Goal: Task Accomplishment & Management: Manage account settings

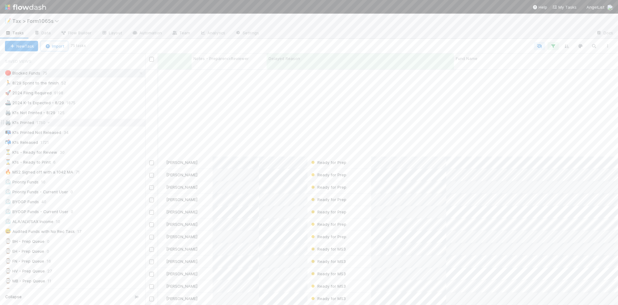
scroll to position [234, 467]
click at [80, 83] on div "🏃 8/29 Sprint to the finish 52" at bounding box center [75, 83] width 140 height 8
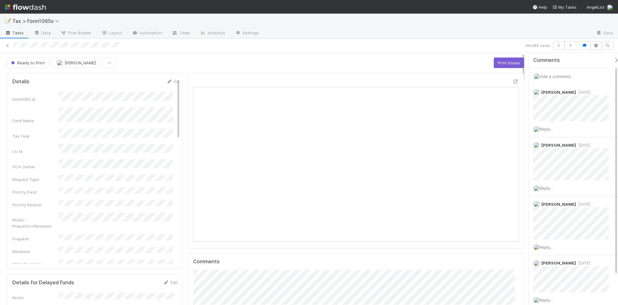
scroll to position [120, 157]
click at [7, 44] on icon at bounding box center [8, 46] width 6 height 4
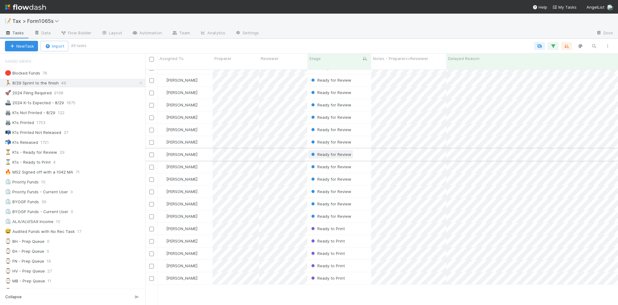
scroll to position [178, 0]
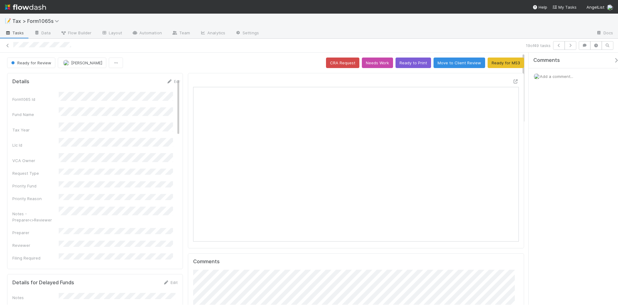
scroll to position [120, 316]
click at [569, 47] on icon "button" at bounding box center [570, 46] width 6 height 4
click at [572, 46] on icon "button" at bounding box center [570, 46] width 6 height 4
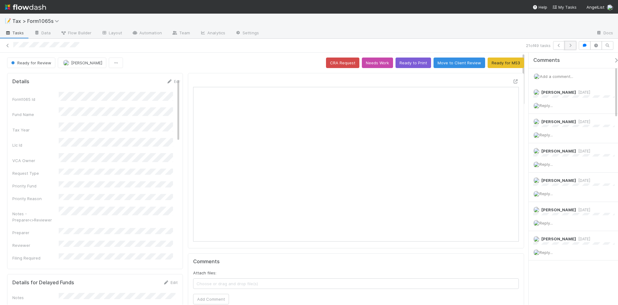
click at [572, 46] on icon "button" at bounding box center [570, 46] width 6 height 4
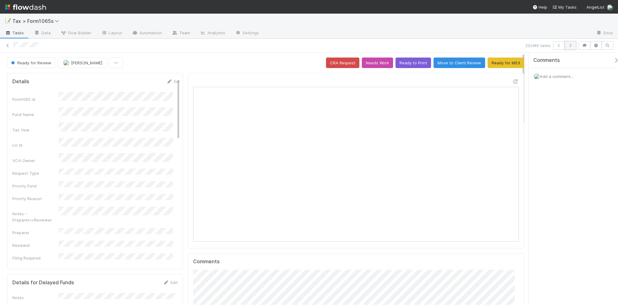
click at [568, 45] on icon "button" at bounding box center [570, 46] width 6 height 4
click at [567, 46] on icon "button" at bounding box center [570, 46] width 6 height 4
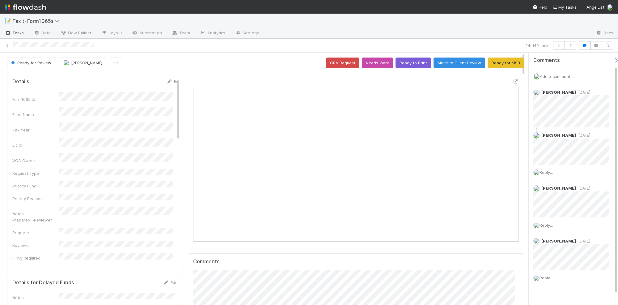
scroll to position [120, 316]
click at [571, 45] on icon "button" at bounding box center [570, 46] width 6 height 4
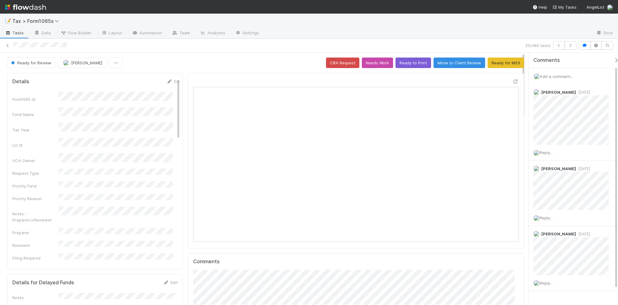
scroll to position [120, 316]
click at [568, 44] on icon "button" at bounding box center [570, 46] width 6 height 4
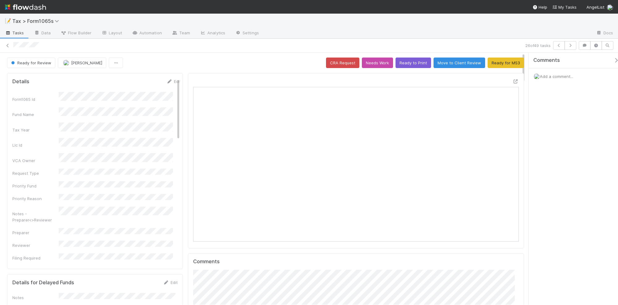
scroll to position [120, 316]
click at [569, 48] on button "button" at bounding box center [571, 45] width 12 height 9
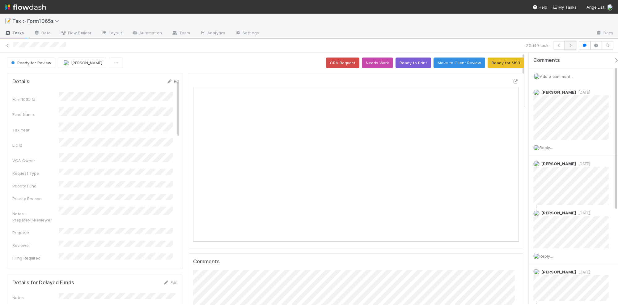
click at [569, 45] on icon "button" at bounding box center [570, 46] width 6 height 4
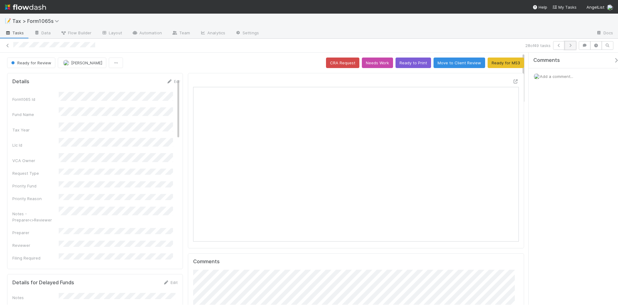
click at [569, 45] on icon "button" at bounding box center [570, 46] width 6 height 4
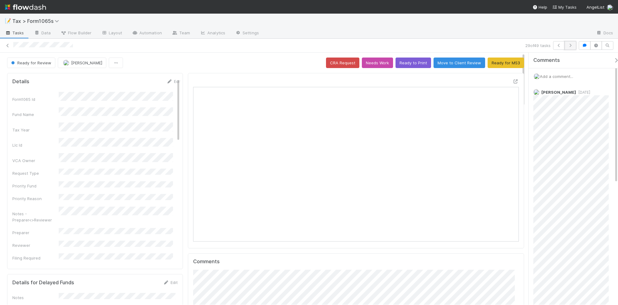
click at [570, 44] on icon "button" at bounding box center [570, 46] width 6 height 4
click at [569, 44] on icon "button" at bounding box center [570, 46] width 6 height 4
click at [567, 46] on icon "button" at bounding box center [570, 46] width 6 height 4
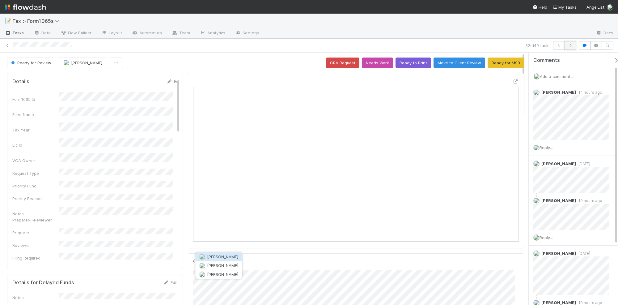
click at [569, 47] on icon "button" at bounding box center [570, 46] width 6 height 4
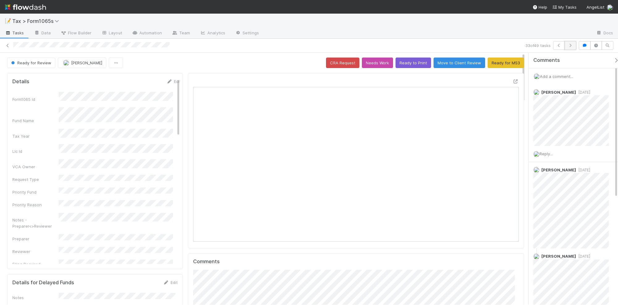
click at [568, 47] on icon "button" at bounding box center [570, 46] width 6 height 4
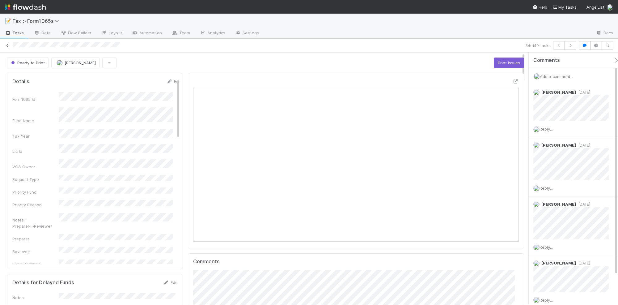
click at [8, 44] on icon at bounding box center [8, 46] width 6 height 4
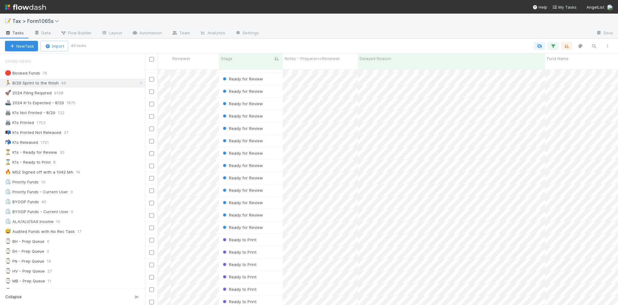
scroll to position [0, 88]
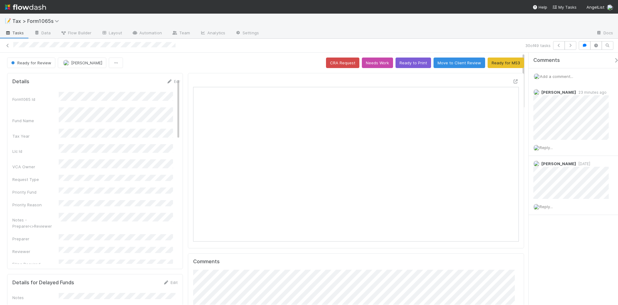
scroll to position [120, 316]
click at [556, 46] on icon "button" at bounding box center [559, 46] width 6 height 4
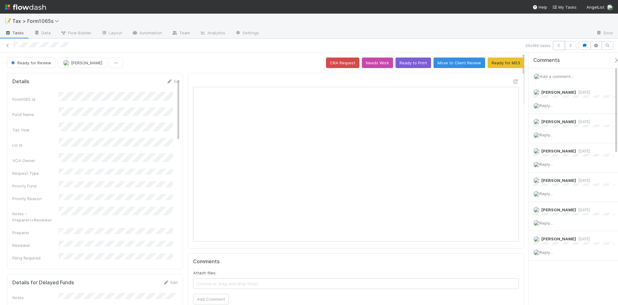
click at [556, 46] on icon "button" at bounding box center [559, 46] width 6 height 4
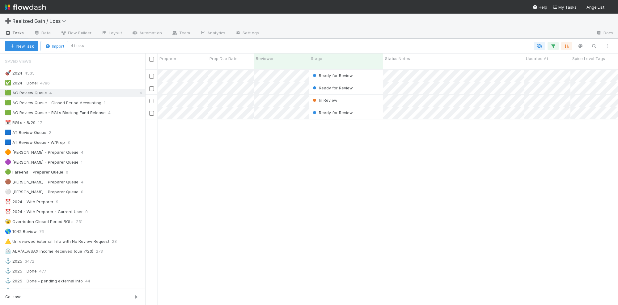
scroll to position [6, 6]
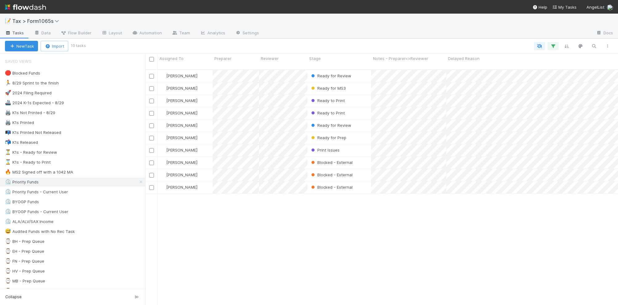
scroll to position [234, 467]
click at [93, 84] on div "🏃 8/29 Sprint to the finish 48" at bounding box center [75, 83] width 140 height 8
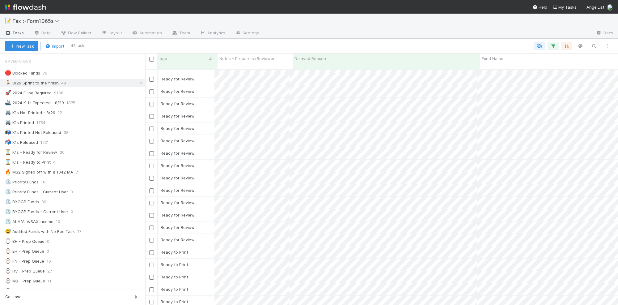
scroll to position [0, 157]
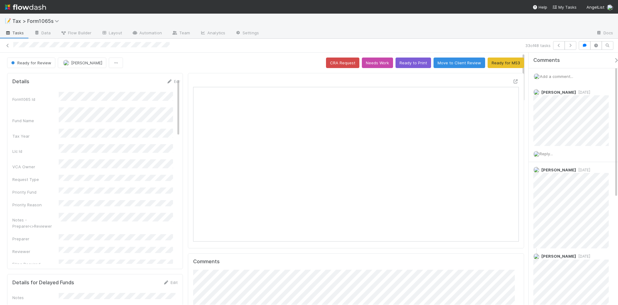
scroll to position [120, 316]
click at [500, 63] on button "Ready for MS3" at bounding box center [506, 62] width 36 height 11
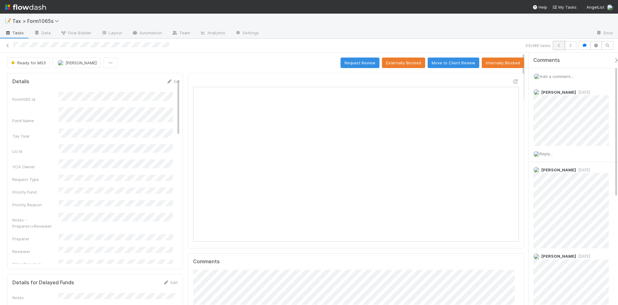
click at [556, 45] on icon "button" at bounding box center [559, 46] width 6 height 4
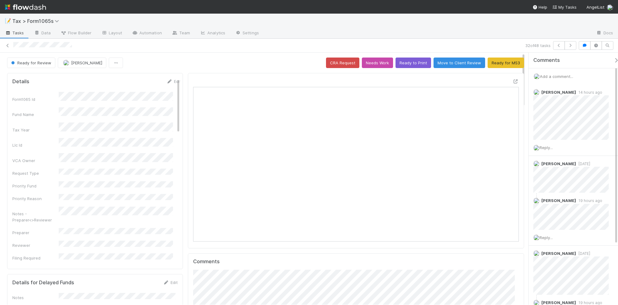
scroll to position [120, 316]
click at [401, 64] on button "Ready to Print" at bounding box center [414, 62] width 36 height 11
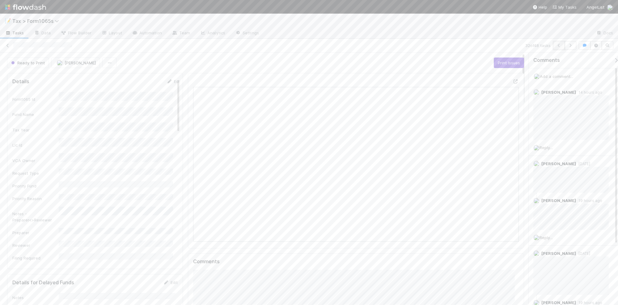
click at [556, 45] on icon "button" at bounding box center [559, 46] width 6 height 4
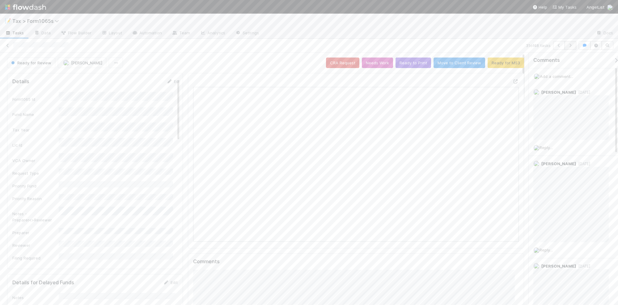
scroll to position [120, 316]
click at [570, 46] on icon "button" at bounding box center [570, 46] width 6 height 4
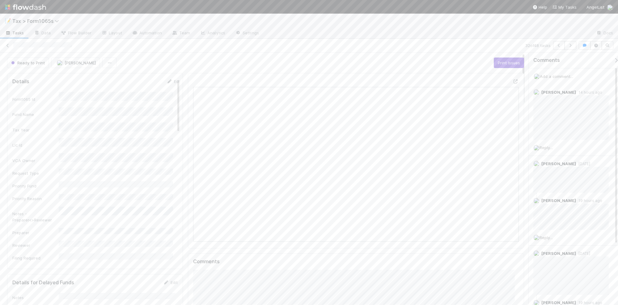
scroll to position [120, 316]
click at [557, 75] on span "Add a comment..." at bounding box center [556, 76] width 33 height 5
click at [565, 183] on button "Add Comment" at bounding box center [557, 180] width 36 height 11
click at [556, 48] on button "button" at bounding box center [559, 45] width 12 height 9
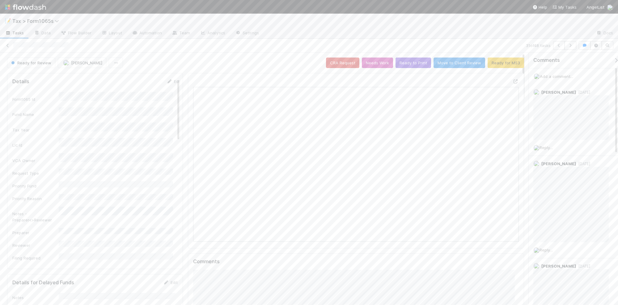
scroll to position [120, 316]
click at [558, 46] on icon "button" at bounding box center [559, 46] width 6 height 4
click at [8, 45] on icon at bounding box center [8, 46] width 6 height 4
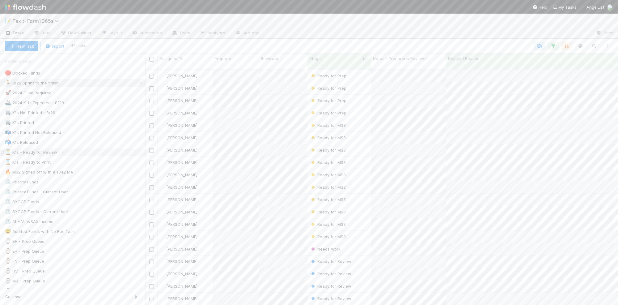
scroll to position [234, 467]
click at [91, 95] on div "🚀 2024 Filing Required 9198" at bounding box center [75, 93] width 140 height 8
type input "QP-Anthropic Alternate Fund II, a series of MAV Alternate Investments, LP"
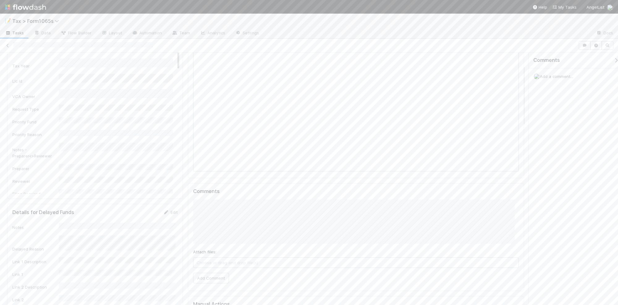
scroll to position [39, 0]
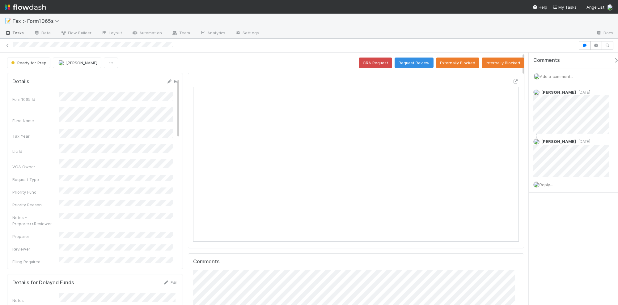
scroll to position [120, 316]
click at [32, 63] on span "Ready for Prep" at bounding box center [28, 62] width 36 height 5
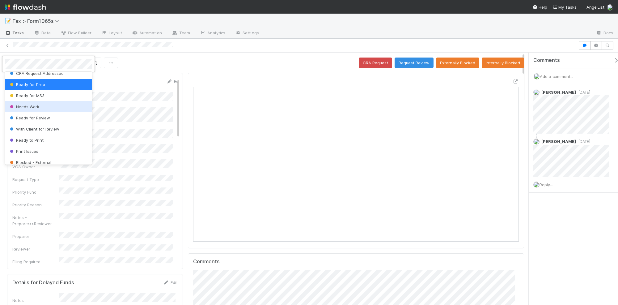
scroll to position [76, 0]
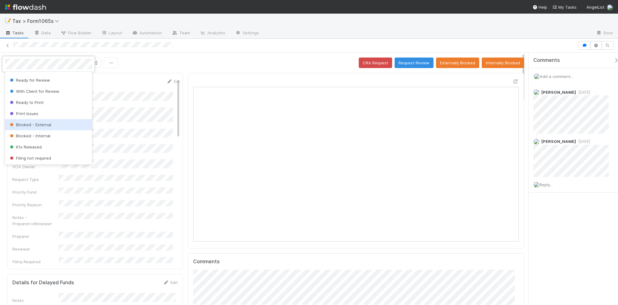
click at [57, 124] on div "Blocked - External" at bounding box center [48, 124] width 87 height 11
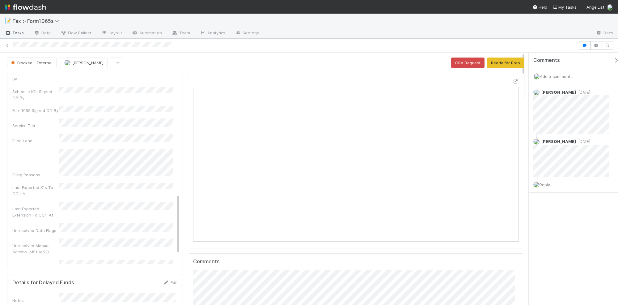
scroll to position [41, 0]
click at [9, 46] on icon at bounding box center [8, 46] width 6 height 4
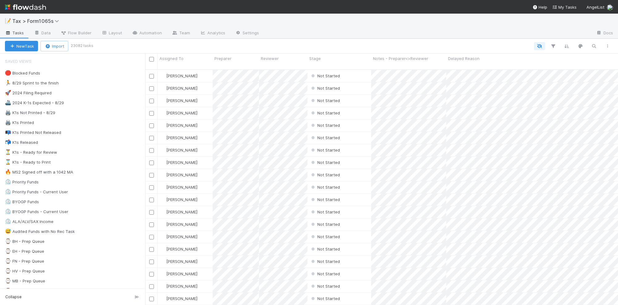
scroll to position [234, 467]
click at [99, 83] on div "🏃 8/29 Sprint to the finish 47" at bounding box center [75, 83] width 140 height 8
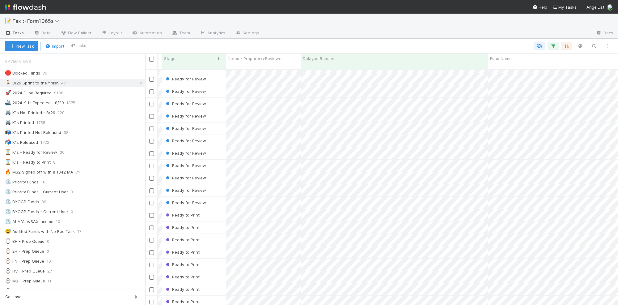
scroll to position [0, 148]
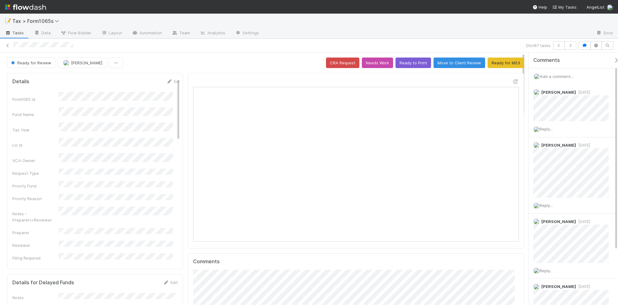
scroll to position [120, 316]
click at [507, 65] on button "Ready for MS3" at bounding box center [506, 62] width 36 height 11
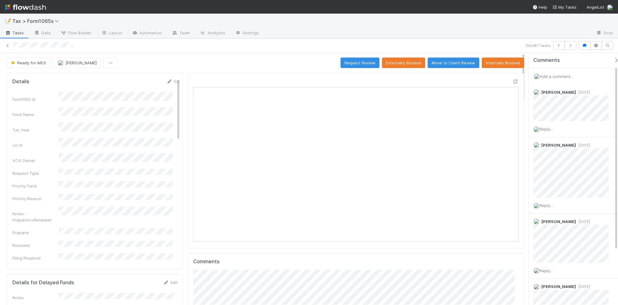
drag, startPoint x: 7, startPoint y: 46, endPoint x: 297, endPoint y: 1, distance: 293.7
click at [7, 46] on icon at bounding box center [8, 46] width 6 height 4
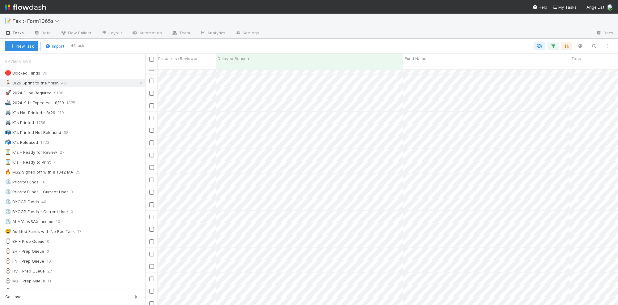
scroll to position [0, 231]
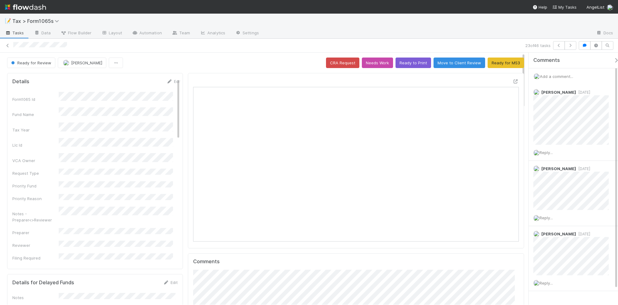
scroll to position [120, 316]
click at [8, 45] on icon at bounding box center [8, 46] width 6 height 4
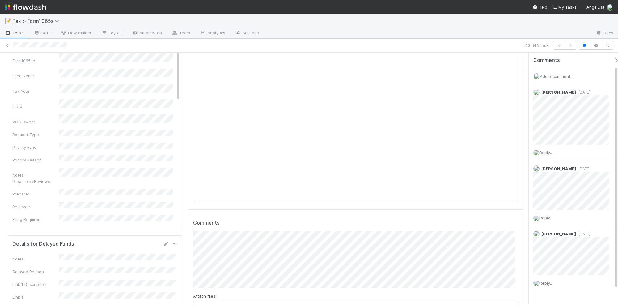
scroll to position [77, 0]
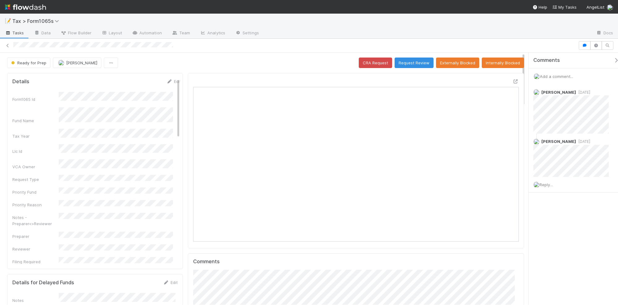
scroll to position [120, 316]
click at [266, 65] on div "Ready for Prep [PERSON_NAME] CRA Request Request Review Externally Blocked Inte…" at bounding box center [265, 62] width 517 height 11
click at [7, 45] on icon at bounding box center [8, 46] width 6 height 4
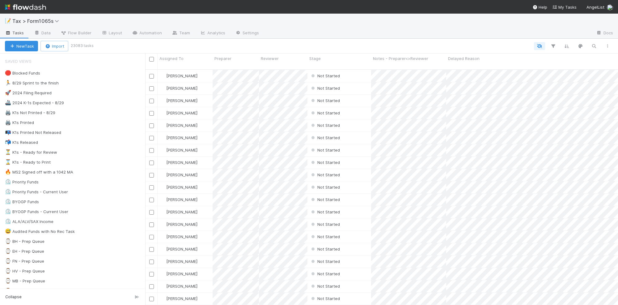
scroll to position [234, 467]
click at [100, 86] on div "🏃 8/29 Sprint to the finish 49" at bounding box center [75, 83] width 140 height 8
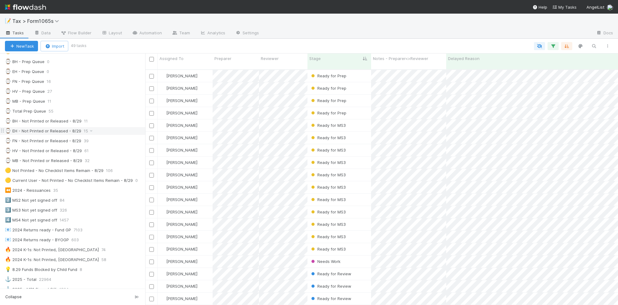
scroll to position [193, 0]
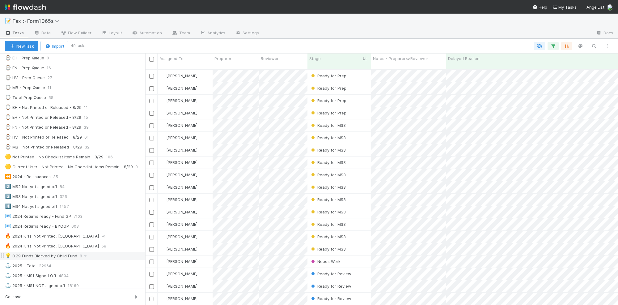
click at [124, 260] on div "💡 8.29 Funds Blocked by Child Fund 8" at bounding box center [75, 256] width 140 height 8
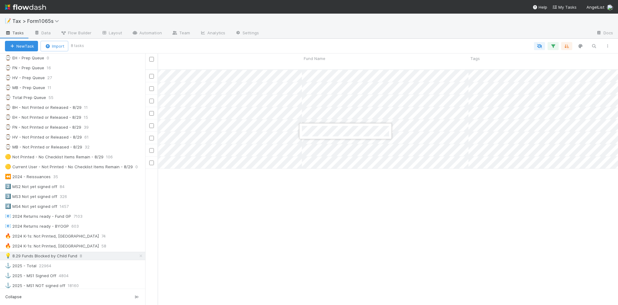
click at [351, 194] on div at bounding box center [309, 152] width 618 height 305
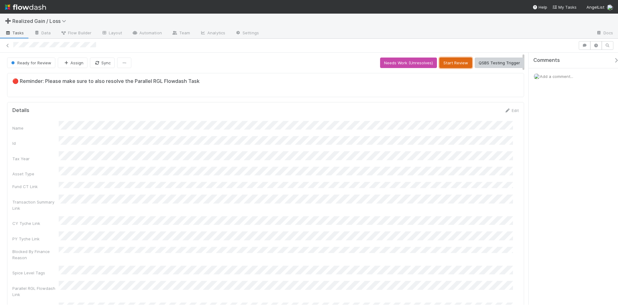
click at [442, 66] on button "Start Review" at bounding box center [455, 62] width 33 height 11
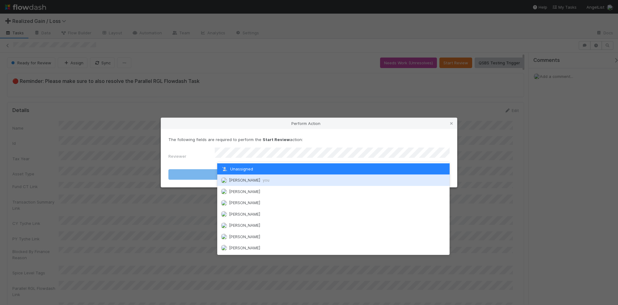
click at [342, 182] on div "[PERSON_NAME] you" at bounding box center [333, 179] width 232 height 11
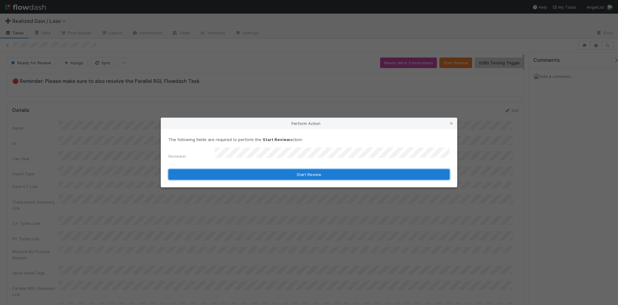
click at [323, 174] on button "Start Review" at bounding box center [308, 174] width 281 height 11
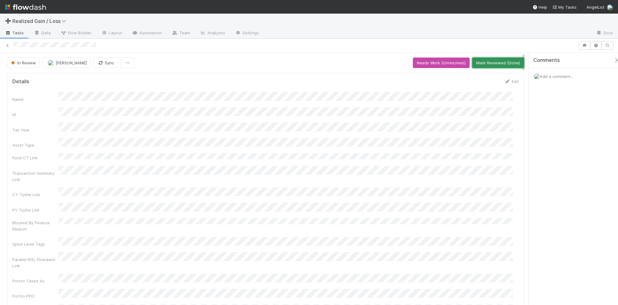
click at [478, 63] on button "Mark Reviewed (Done)" at bounding box center [498, 62] width 52 height 11
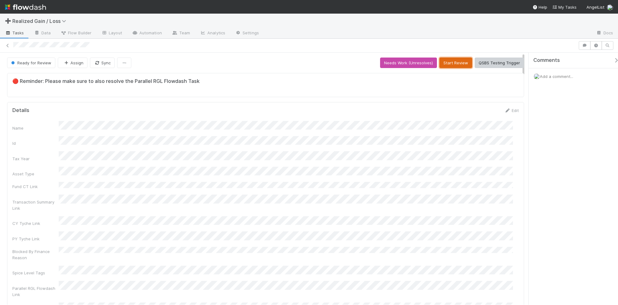
click at [446, 65] on button "Start Review" at bounding box center [455, 62] width 33 height 11
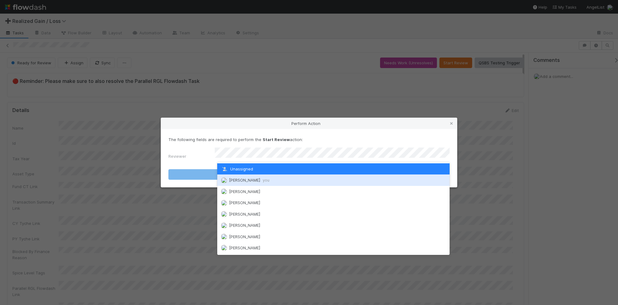
click at [306, 177] on div "[PERSON_NAME] you" at bounding box center [333, 179] width 232 height 11
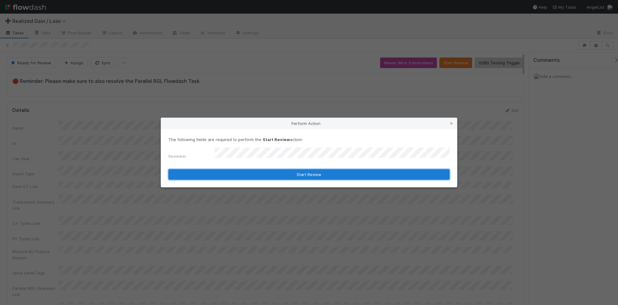
click at [306, 175] on button "Start Review" at bounding box center [308, 174] width 281 height 11
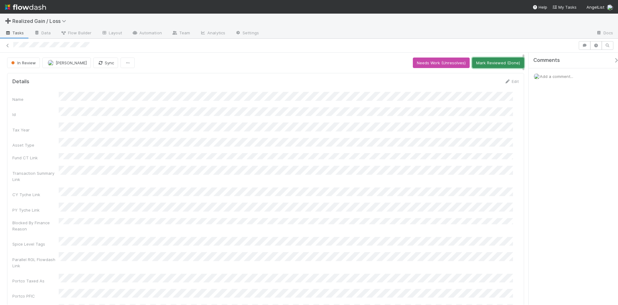
click at [478, 64] on button "Mark Reviewed (Done)" at bounding box center [498, 62] width 52 height 11
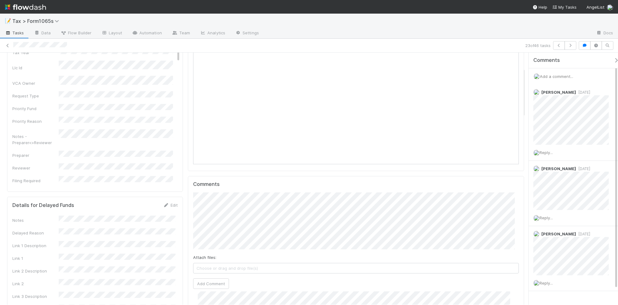
drag, startPoint x: 280, startPoint y: 1, endPoint x: 455, endPoint y: 251, distance: 305.5
click at [452, 252] on div "Attach files: Choose or drag and drop file(s) Add Comment" at bounding box center [356, 240] width 326 height 96
click at [161, 15] on div "📝 Tax > Form1065s" at bounding box center [309, 21] width 618 height 15
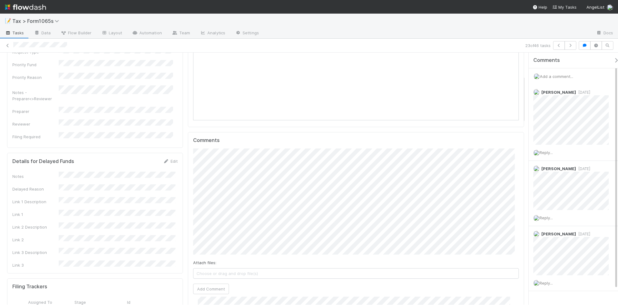
scroll to position [121, 0]
click at [211, 290] on button "Add Comment" at bounding box center [211, 289] width 36 height 11
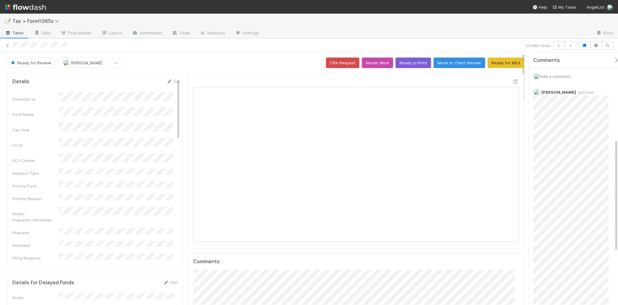
scroll to position [193, 0]
click at [492, 64] on button "Ready for MS3" at bounding box center [506, 62] width 36 height 11
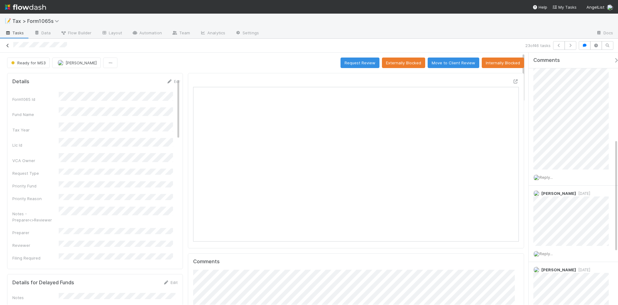
click at [6, 46] on icon at bounding box center [8, 46] width 6 height 4
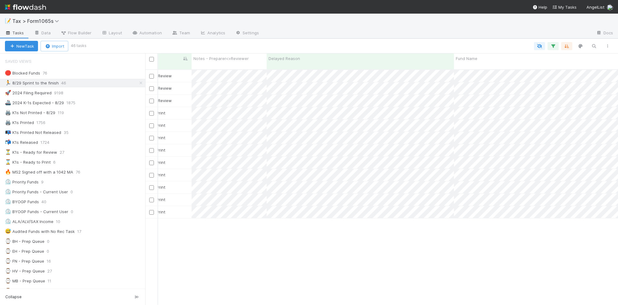
scroll to position [193, 180]
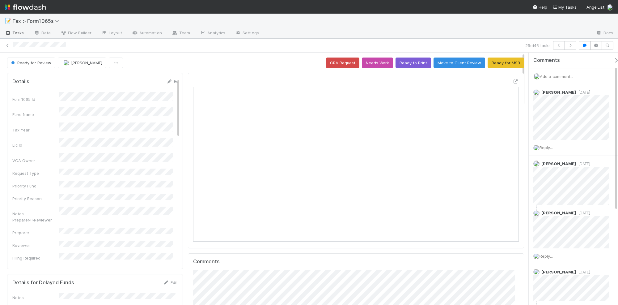
scroll to position [120, 316]
click at [7, 45] on icon at bounding box center [8, 46] width 6 height 4
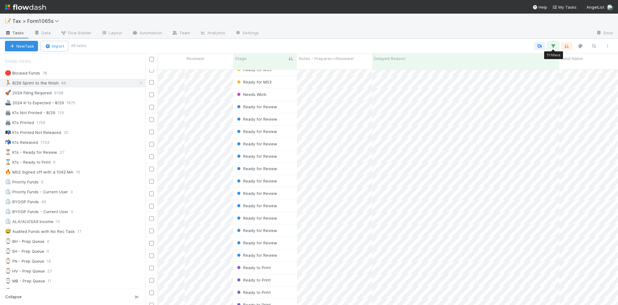
click at [553, 47] on icon "button" at bounding box center [553, 46] width 6 height 6
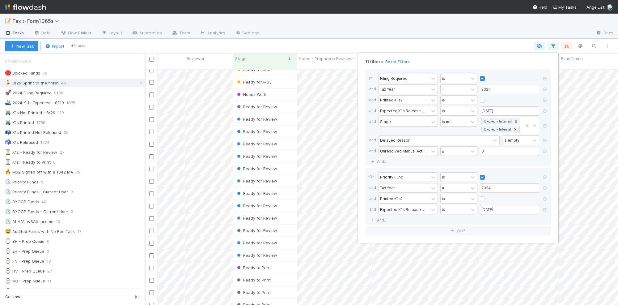
click at [447, 30] on div "11 filters Reset Filters If Filing Required is and Tax Year = 2024 and Printed …" at bounding box center [309, 152] width 618 height 305
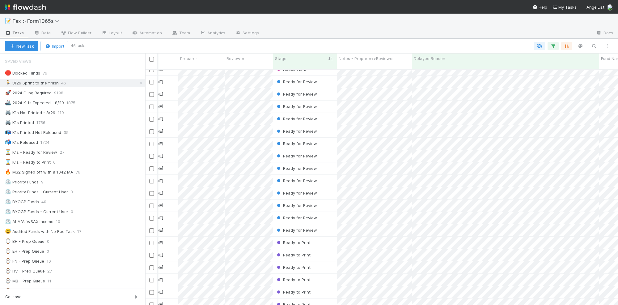
scroll to position [0, 57]
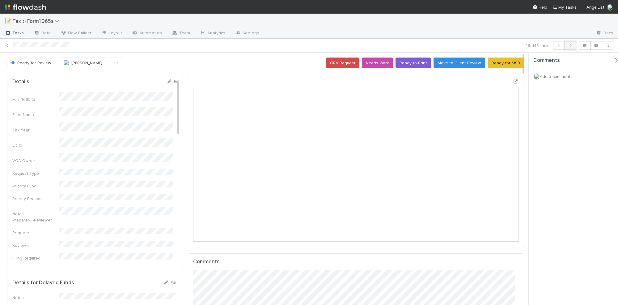
click at [572, 46] on icon "button" at bounding box center [570, 46] width 6 height 4
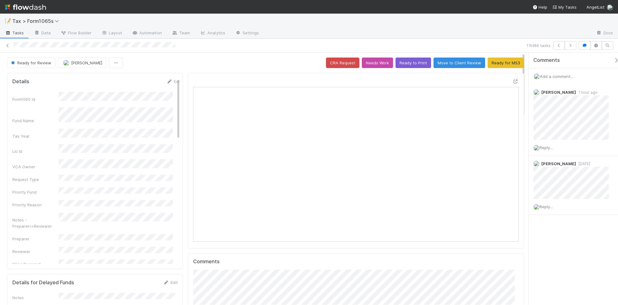
scroll to position [120, 316]
click at [571, 47] on icon "button" at bounding box center [570, 46] width 6 height 4
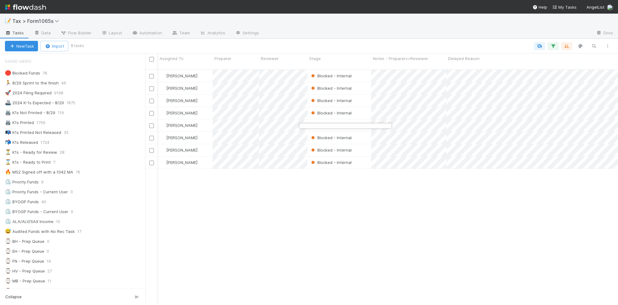
drag, startPoint x: 0, startPoint y: 0, endPoint x: 325, endPoint y: 174, distance: 368.4
click at [323, 172] on div at bounding box center [309, 152] width 618 height 305
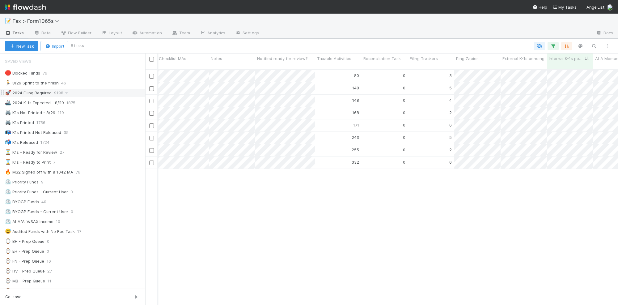
click at [91, 93] on div "🚀 2024 Filing Required 9198" at bounding box center [75, 93] width 140 height 8
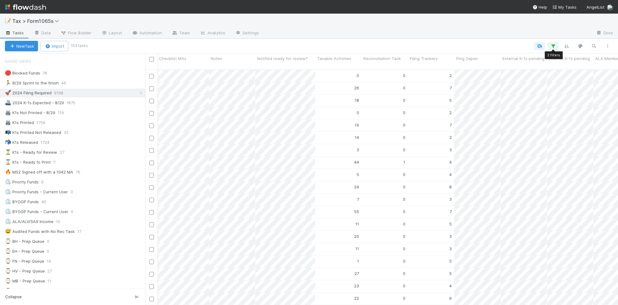
scroll to position [234, 467]
click at [414, 49] on div at bounding box center [350, 46] width 527 height 8
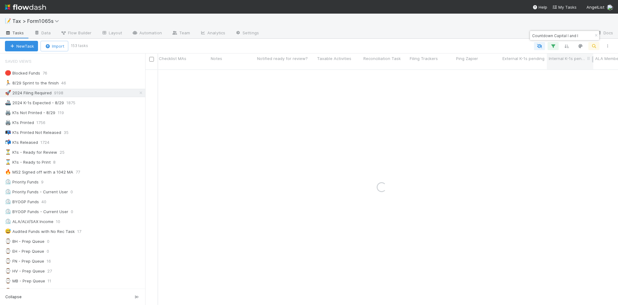
type input "Countdown Capital I and"
click at [577, 38] on input "Countdown Capital I and" at bounding box center [562, 35] width 62 height 7
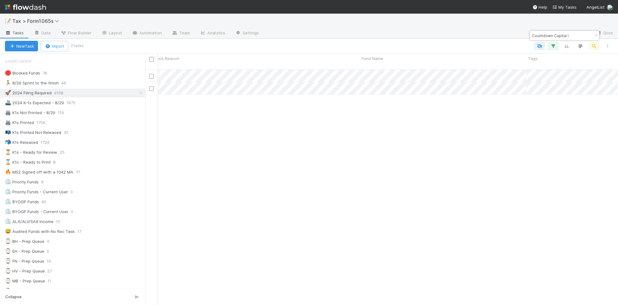
scroll to position [0, 300]
type input "Countdown Capital I"
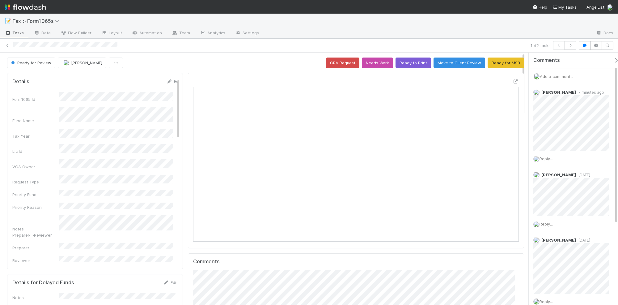
scroll to position [120, 316]
click at [222, 294] on span "[PERSON_NAME]" at bounding box center [231, 294] width 31 height 5
click at [254, 273] on img "button" at bounding box center [252, 274] width 6 height 6
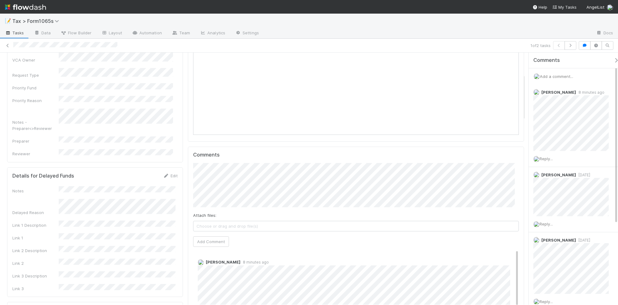
scroll to position [116, 0]
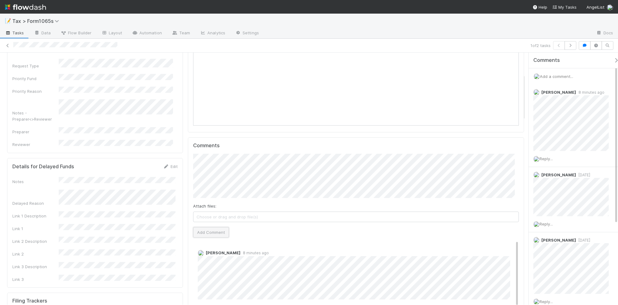
click at [200, 234] on button "Add Comment" at bounding box center [211, 232] width 36 height 11
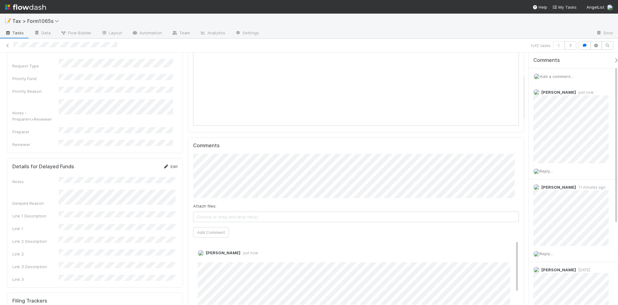
click at [166, 167] on icon at bounding box center [166, 166] width 6 height 4
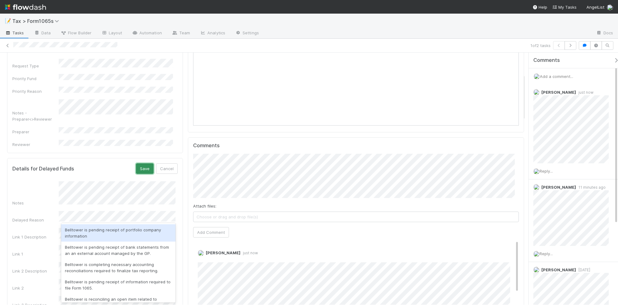
click at [147, 169] on button "Save" at bounding box center [145, 168] width 18 height 11
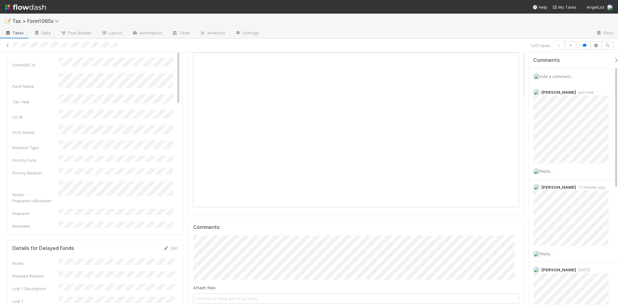
scroll to position [0, 0]
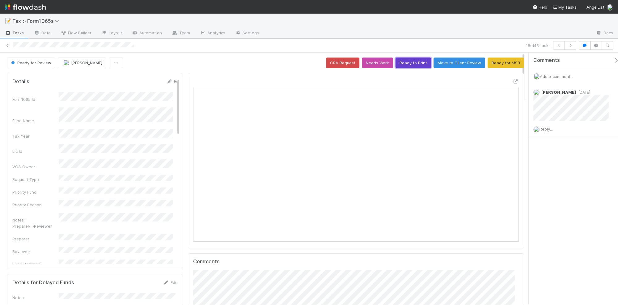
click at [405, 62] on button "Ready to Print" at bounding box center [414, 62] width 36 height 11
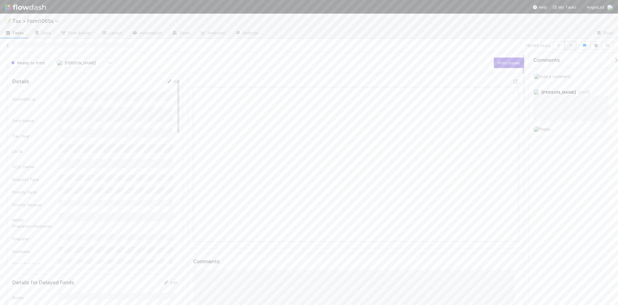
click at [571, 46] on icon "button" at bounding box center [570, 46] width 6 height 4
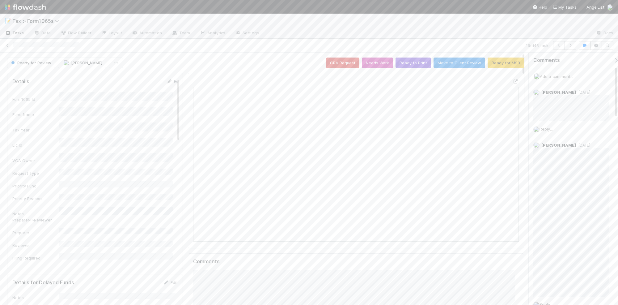
scroll to position [120, 316]
click at [570, 45] on icon "button" at bounding box center [570, 46] width 6 height 4
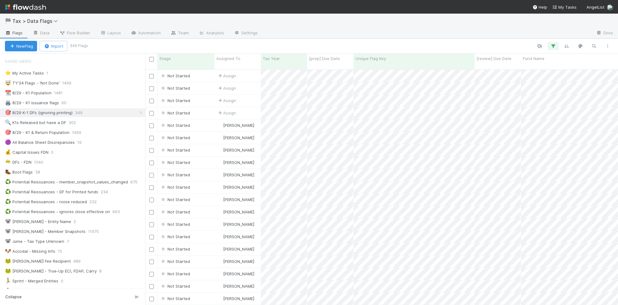
scroll to position [234, 467]
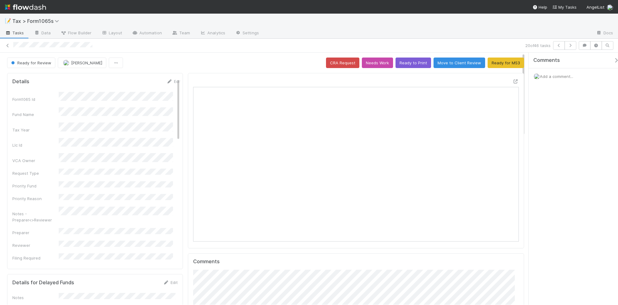
scroll to position [120, 316]
click at [495, 65] on button "Ready for MS3" at bounding box center [506, 62] width 36 height 11
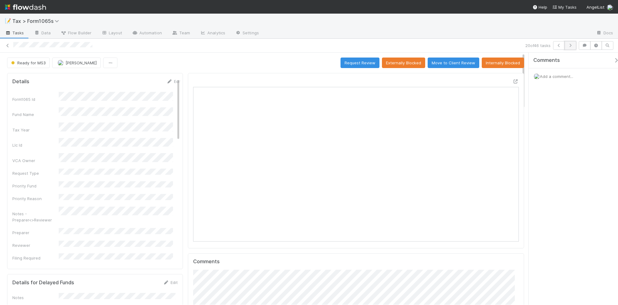
click at [569, 46] on icon "button" at bounding box center [570, 46] width 6 height 4
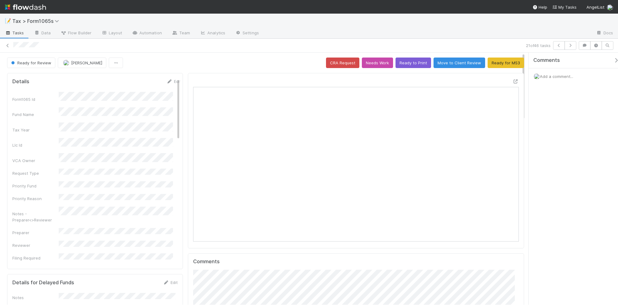
scroll to position [120, 316]
click at [570, 46] on icon "button" at bounding box center [570, 46] width 6 height 4
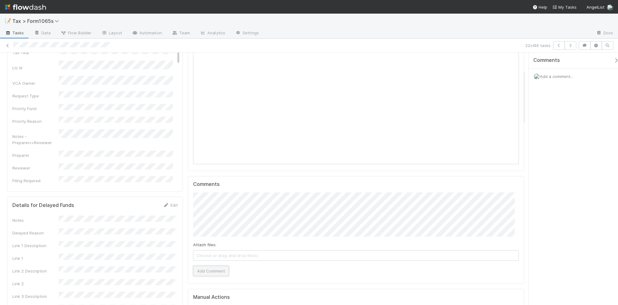
click at [209, 272] on button "Add Comment" at bounding box center [211, 270] width 36 height 11
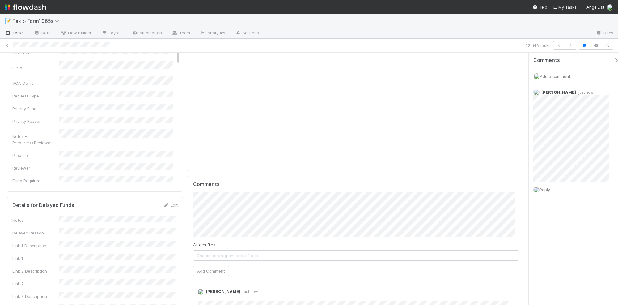
scroll to position [0, 0]
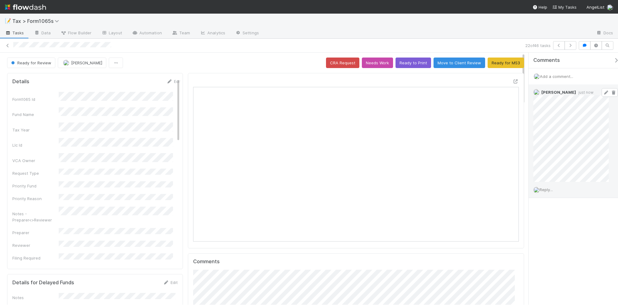
click at [603, 93] on icon at bounding box center [606, 93] width 6 height 4
click at [8, 45] on icon at bounding box center [8, 46] width 6 height 4
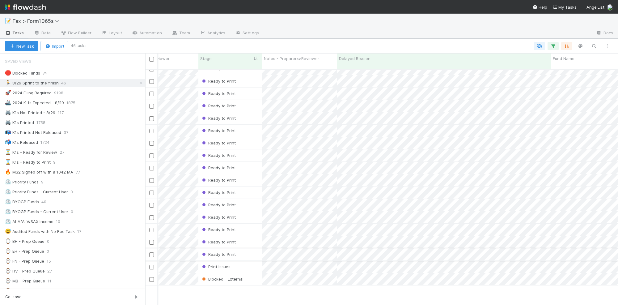
scroll to position [257, 109]
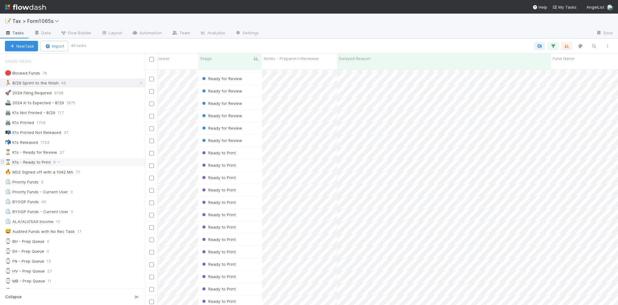
click at [109, 165] on div "⌛ K1s - Ready to Print 9" at bounding box center [75, 162] width 140 height 8
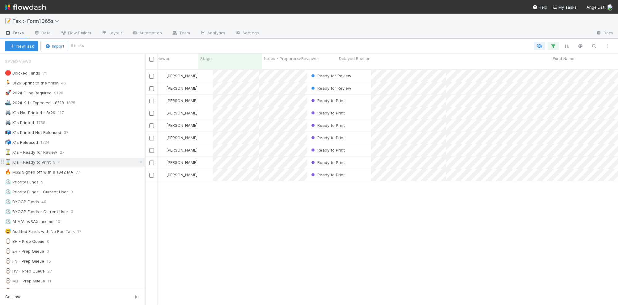
scroll to position [234, 467]
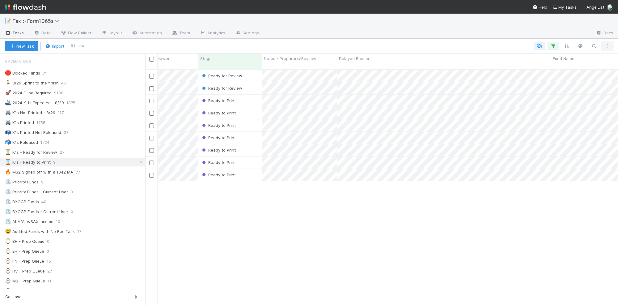
click at [606, 46] on icon "button" at bounding box center [607, 46] width 6 height 4
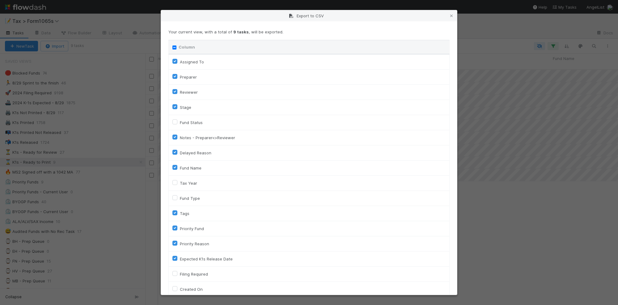
click at [173, 47] on input "Column" at bounding box center [174, 47] width 4 height 4
checkbox input "true"
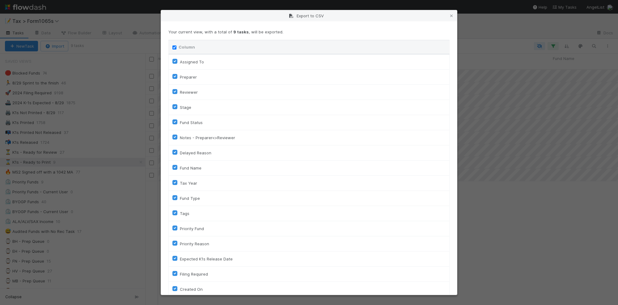
checkbox input "true"
checkbox On "true"
checkbox input "true"
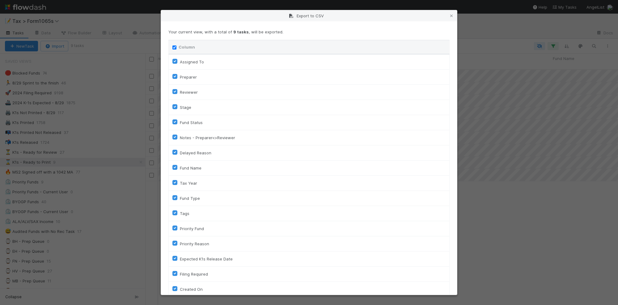
checkbox input "true"
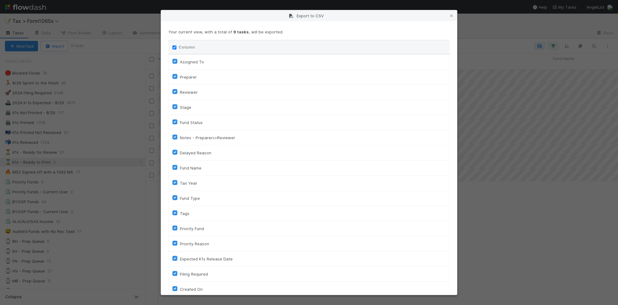
checkbox input "true"
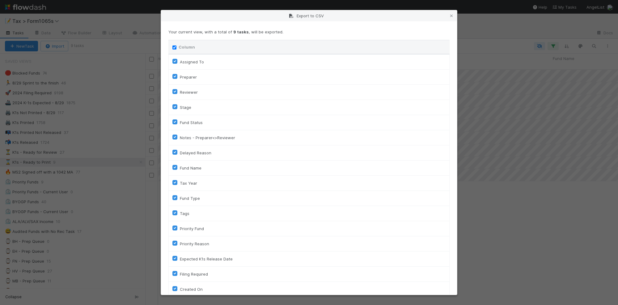
checkbox input "true"
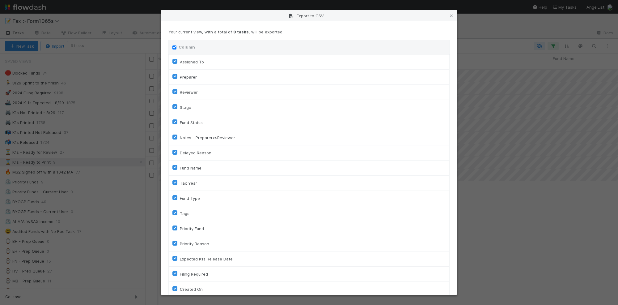
checkbox input "true"
click at [173, 47] on input "Column" at bounding box center [174, 47] width 4 height 4
checkbox input "false"
checkbox To "false"
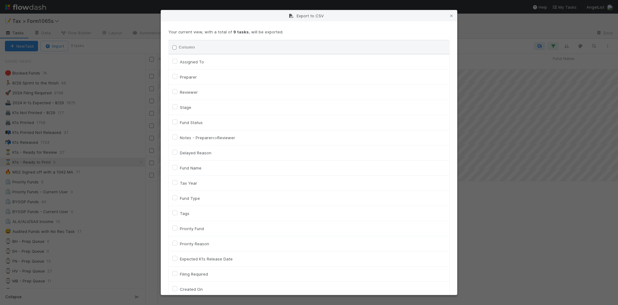
checkbox input "false"
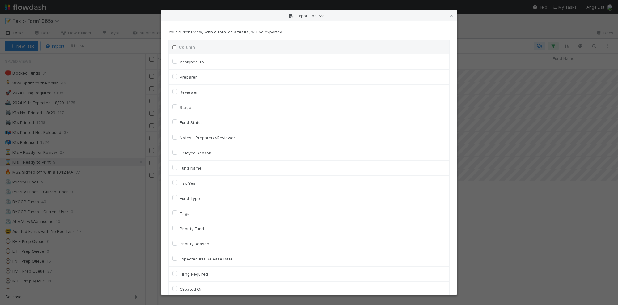
checkbox input "false"
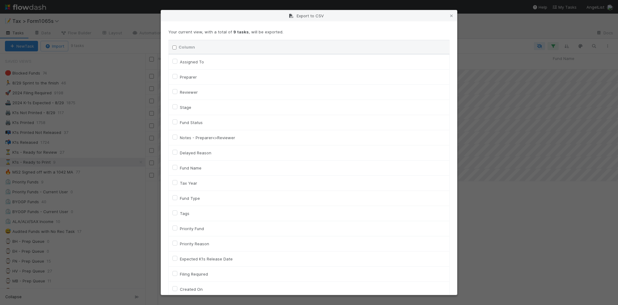
checkbox input "false"
checkbox On "false"
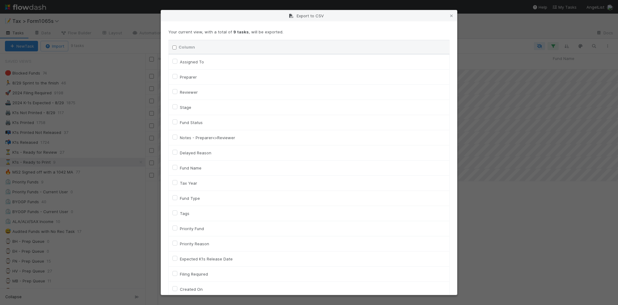
checkbox input "false"
checkbox On "false"
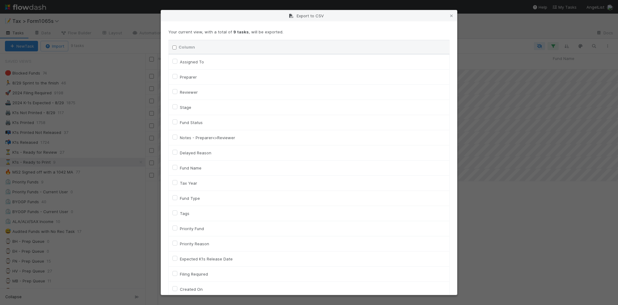
checkbox input "false"
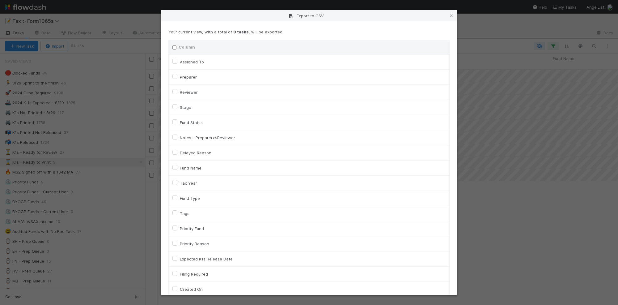
checkbox input "false"
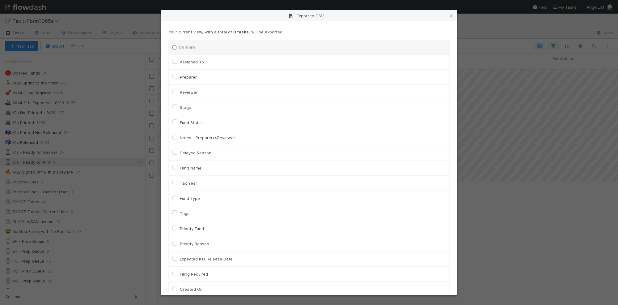
checkbox input "false"
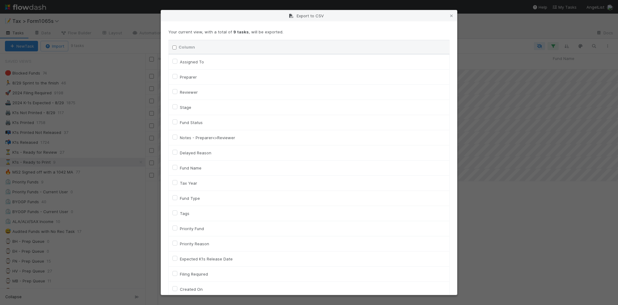
checkbox input "false"
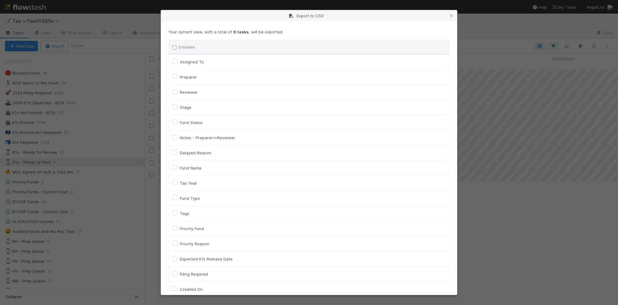
checkbox input "false"
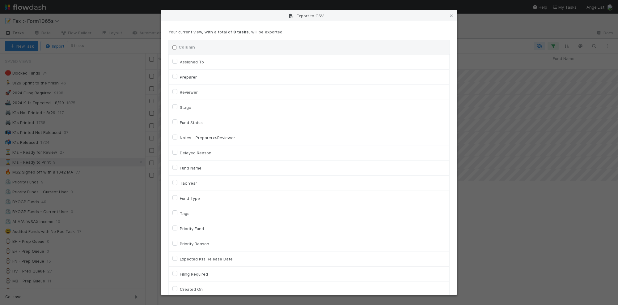
checkbox input "false"
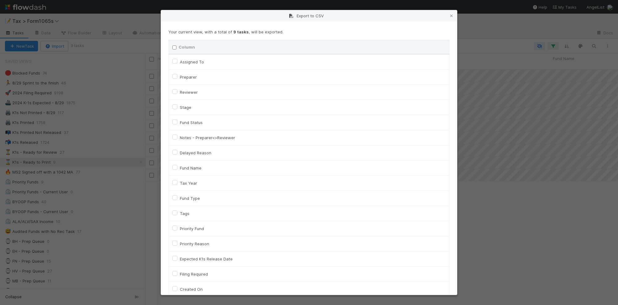
checkbox input "false"
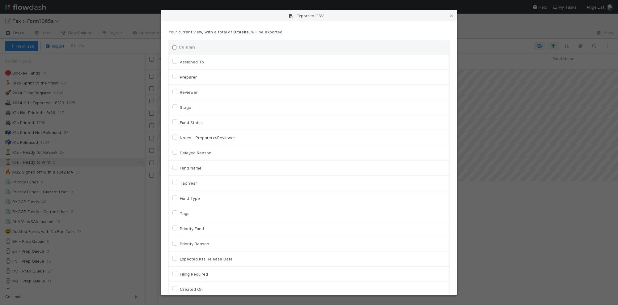
checkbox input "false"
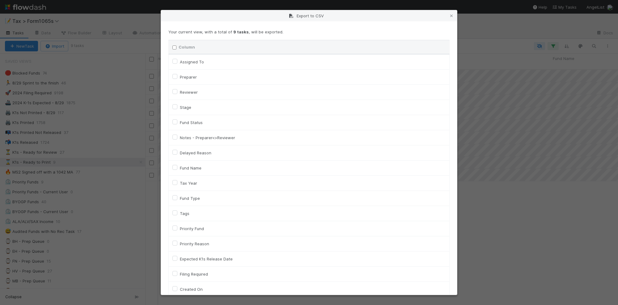
checkbox input "false"
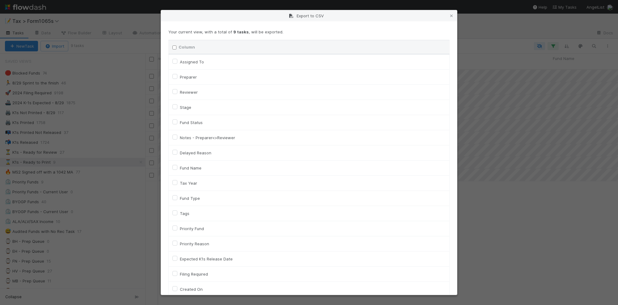
checkbox input "false"
checkbox URL "false"
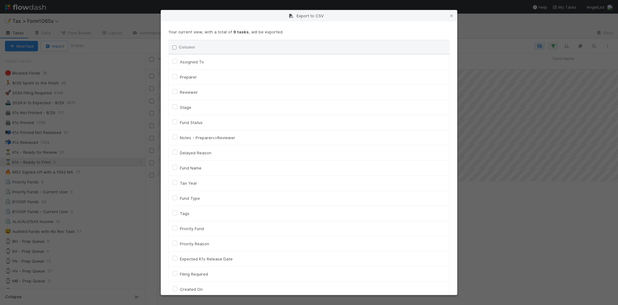
click at [192, 183] on label "Tax Year" at bounding box center [188, 182] width 17 height 7
click at [177, 183] on input "Tax Year" at bounding box center [174, 182] width 5 height 6
checkbox input "true"
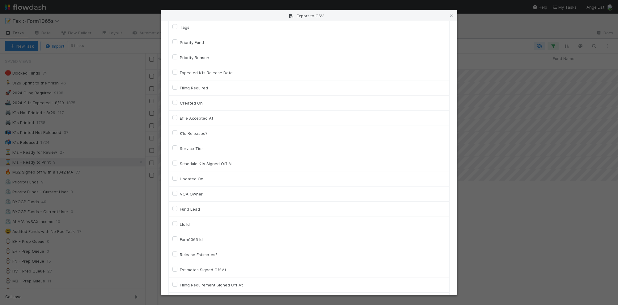
scroll to position [193, 0]
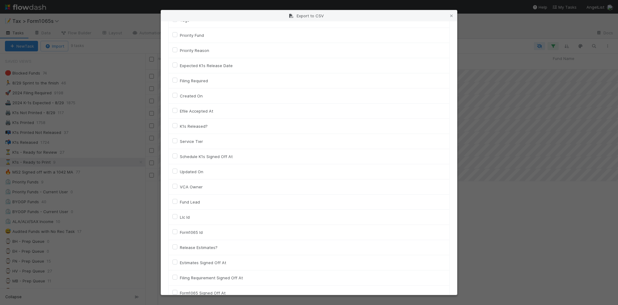
click at [183, 218] on label "Llc Id" at bounding box center [185, 216] width 10 height 7
click at [177, 218] on input "Llc Id" at bounding box center [174, 216] width 5 height 6
checkbox input "true"
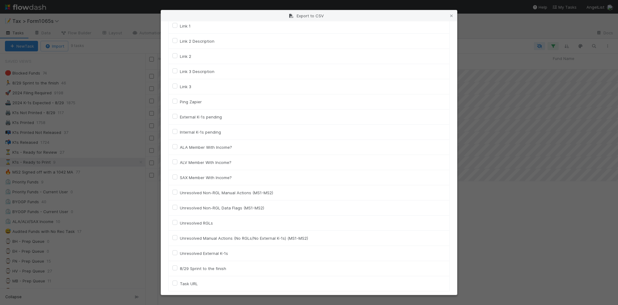
scroll to position [863, 0]
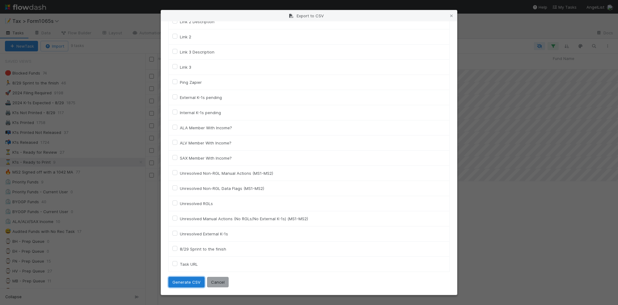
click at [193, 277] on button "Generate CSV" at bounding box center [186, 282] width 36 height 11
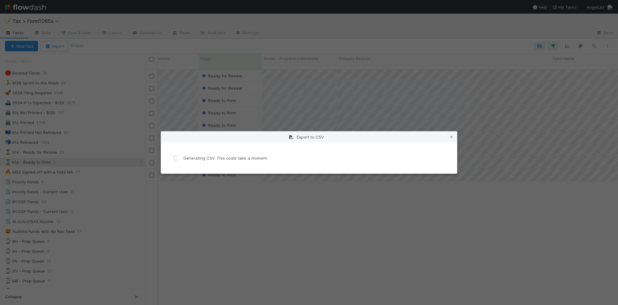
scroll to position [0, 0]
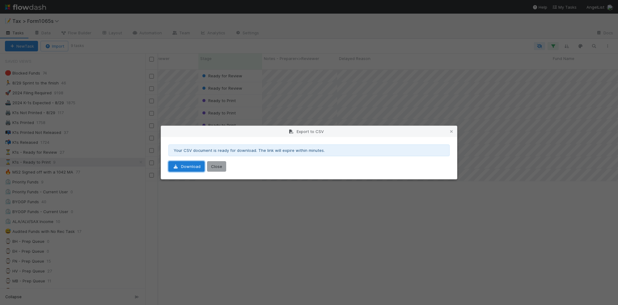
click at [192, 167] on link "Download" at bounding box center [186, 166] width 36 height 11
click at [451, 131] on icon at bounding box center [451, 131] width 6 height 4
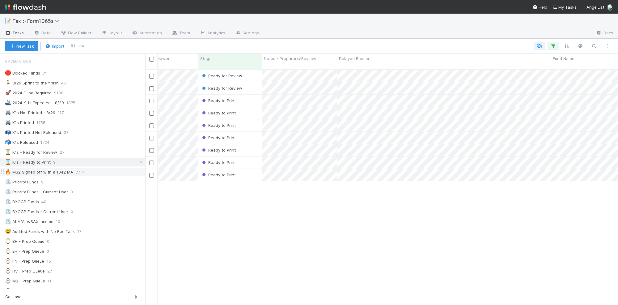
click at [102, 174] on div "🔥 MS2 Signed off with a 1042 MA 77" at bounding box center [75, 172] width 140 height 8
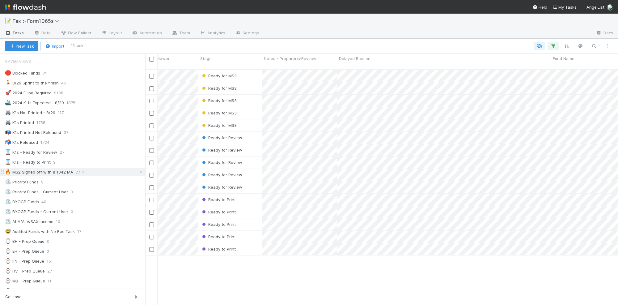
scroll to position [234, 467]
click at [607, 45] on icon "button" at bounding box center [607, 46] width 6 height 4
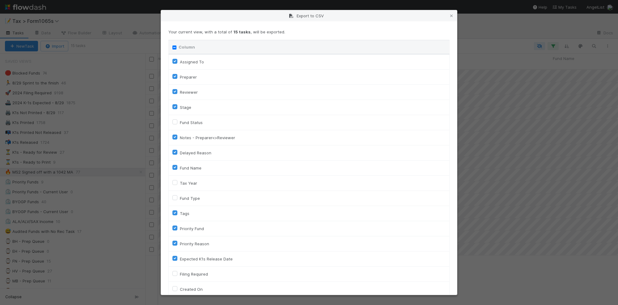
click at [173, 47] on input "Column" at bounding box center [174, 47] width 4 height 4
checkbox input "true"
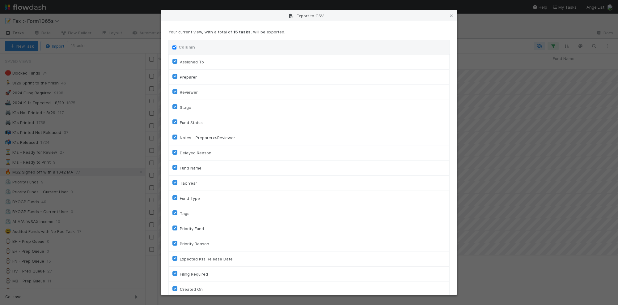
checkbox input "true"
checkbox On "true"
checkbox input "true"
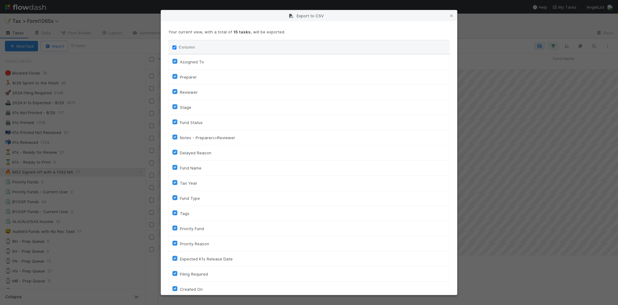
checkbox input "true"
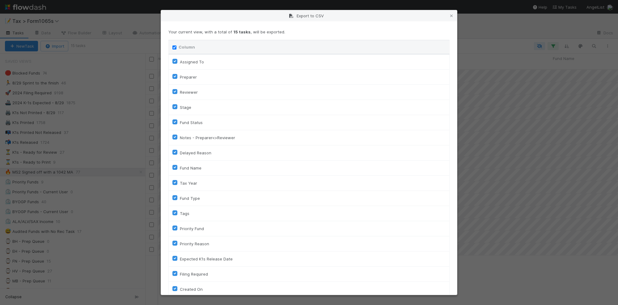
checkbox input "true"
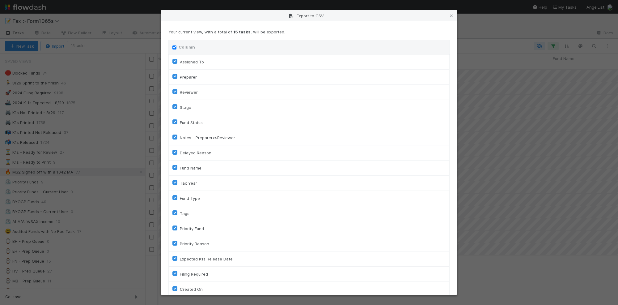
checkbox input "true"
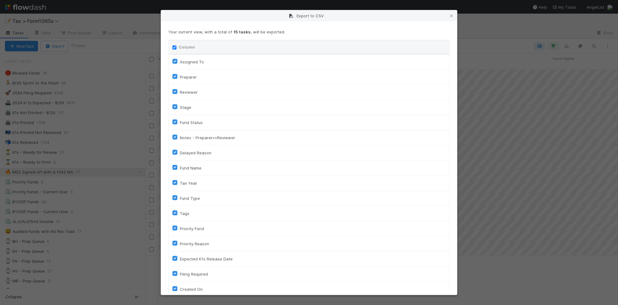
checkbox input "true"
click at [173, 47] on input "Column" at bounding box center [174, 47] width 4 height 4
checkbox input "false"
checkbox To "false"
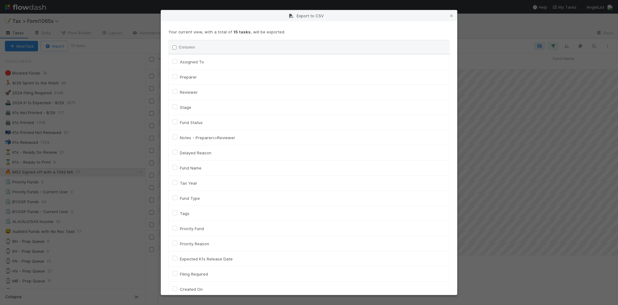
checkbox input "false"
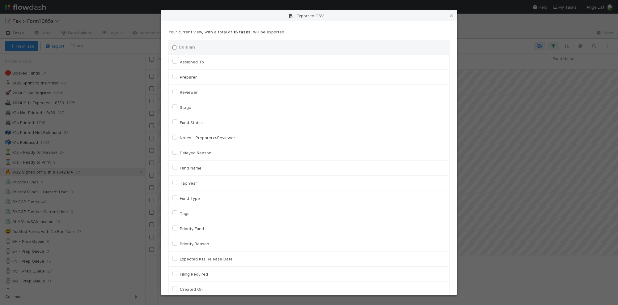
checkbox input "false"
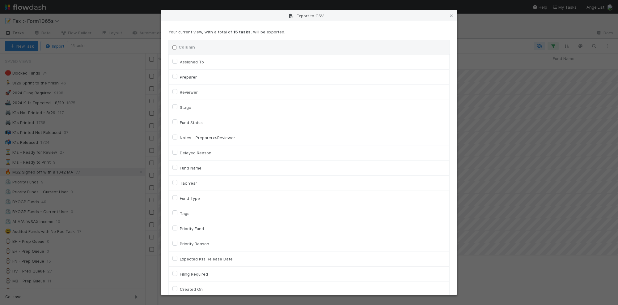
checkbox input "false"
checkbox On "false"
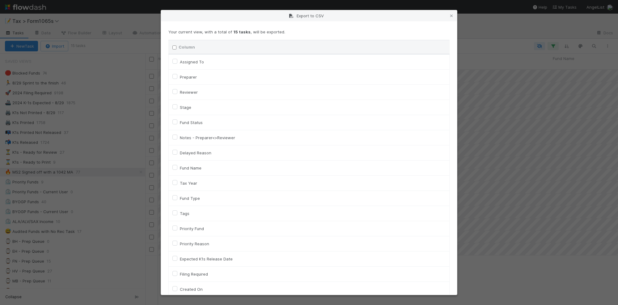
checkbox input "false"
checkbox On "false"
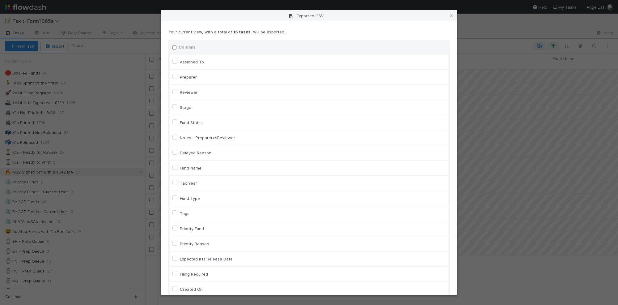
checkbox input "false"
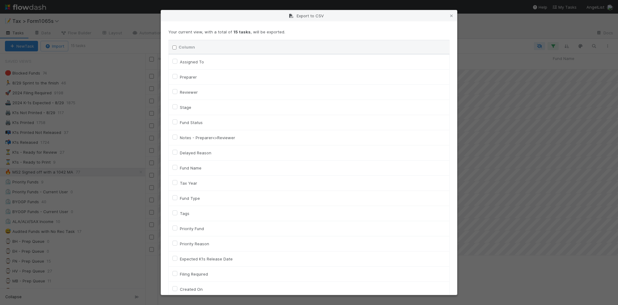
checkbox input "false"
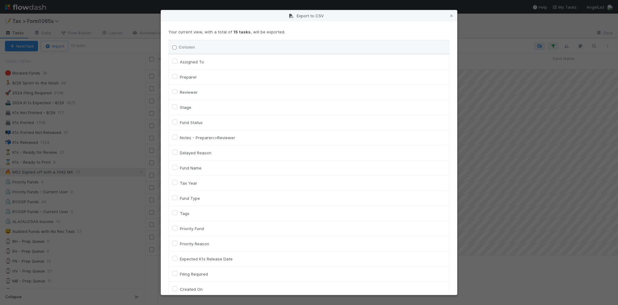
checkbox input "false"
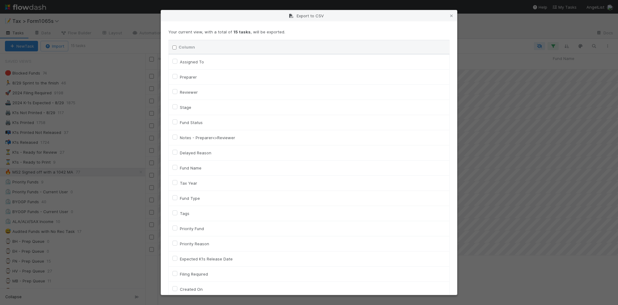
checkbox input "false"
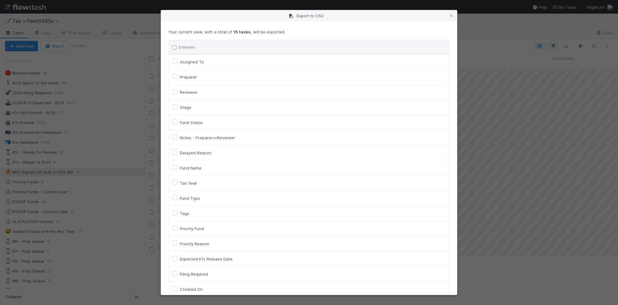
checkbox input "false"
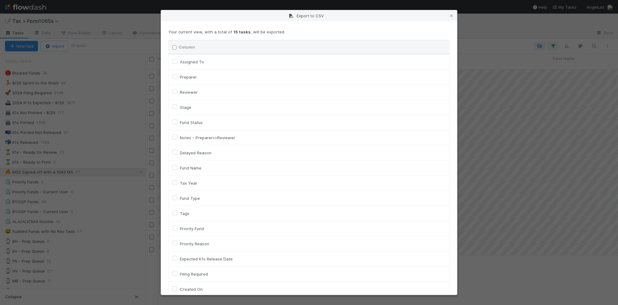
checkbox input "false"
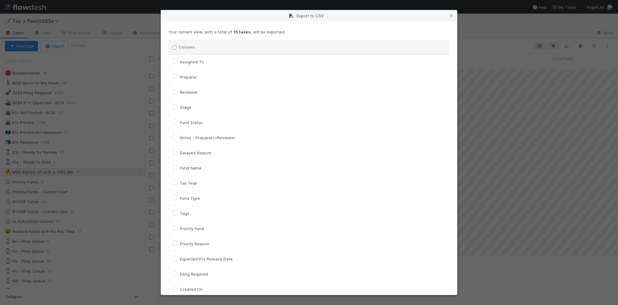
checkbox input "false"
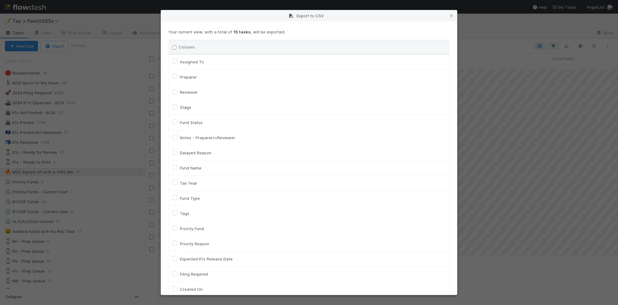
checkbox input "false"
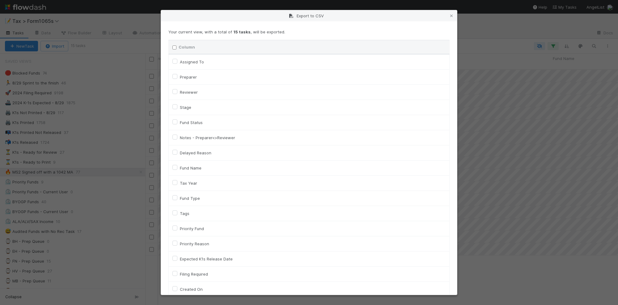
checkbox input "false"
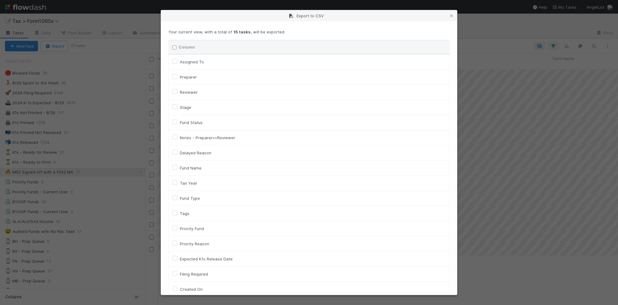
checkbox input "false"
checkbox URL "false"
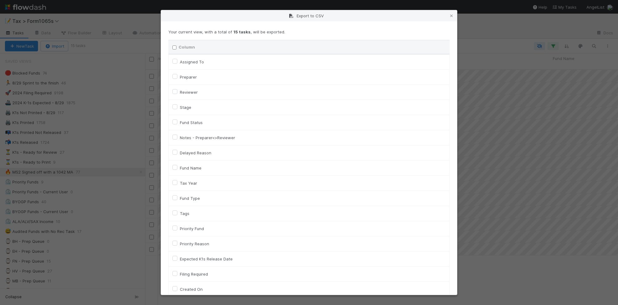
click at [192, 181] on label "Tax Year" at bounding box center [188, 182] width 17 height 7
click at [177, 181] on input "Tax Year" at bounding box center [174, 182] width 5 height 6
checkbox input "true"
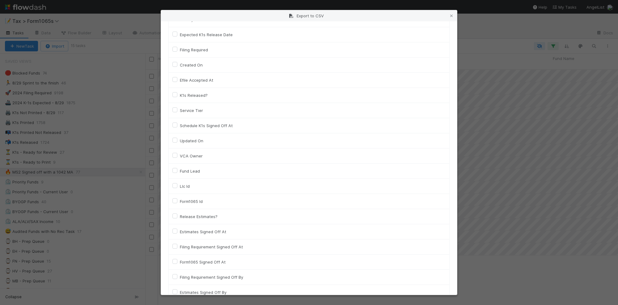
scroll to position [232, 0]
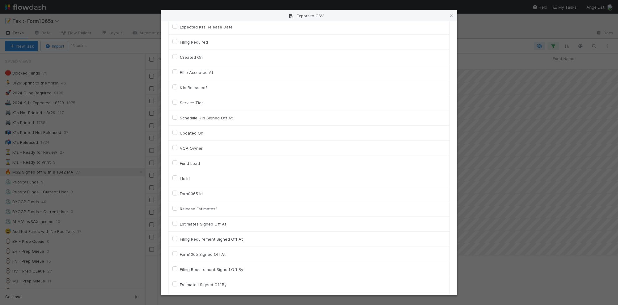
click at [183, 181] on label "Llc Id" at bounding box center [185, 178] width 10 height 7
click at [177, 180] on input "Llc Id" at bounding box center [174, 178] width 5 height 6
checkbox input "true"
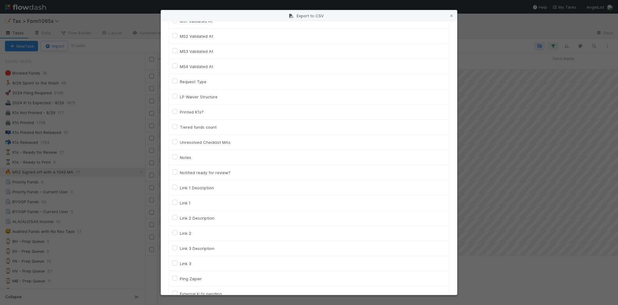
scroll to position [850, 0]
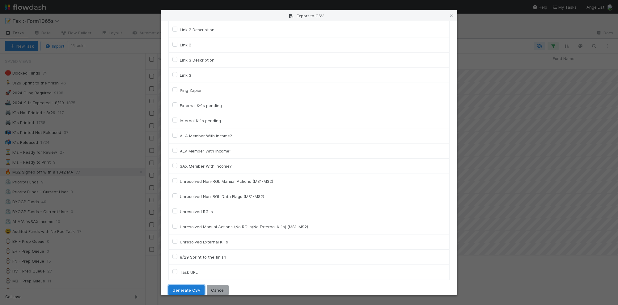
click at [187, 293] on button "Generate CSV" at bounding box center [186, 290] width 36 height 11
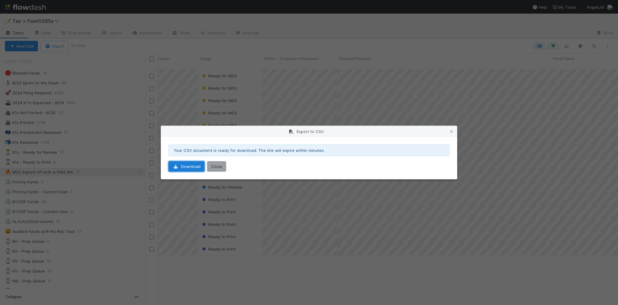
click at [189, 165] on link "Download" at bounding box center [186, 166] width 36 height 11
click at [454, 130] on icon at bounding box center [451, 131] width 6 height 4
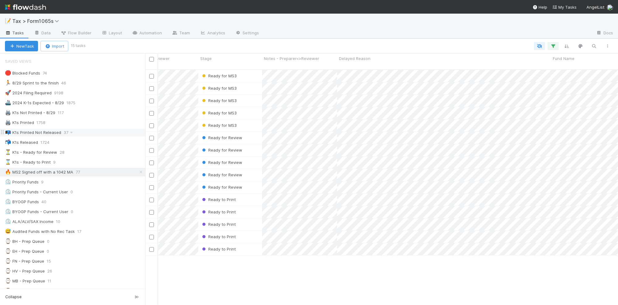
click at [102, 135] on div "📭 K1s Printed Not Released 37" at bounding box center [75, 133] width 140 height 8
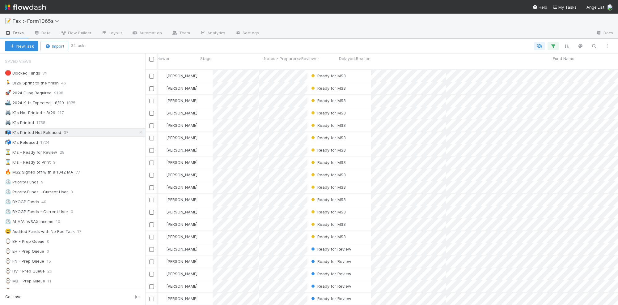
scroll to position [234, 467]
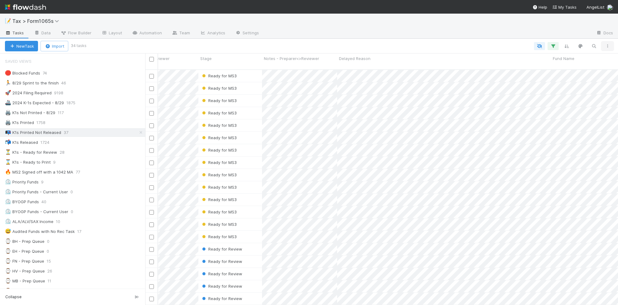
click at [605, 49] on button "button" at bounding box center [607, 46] width 11 height 8
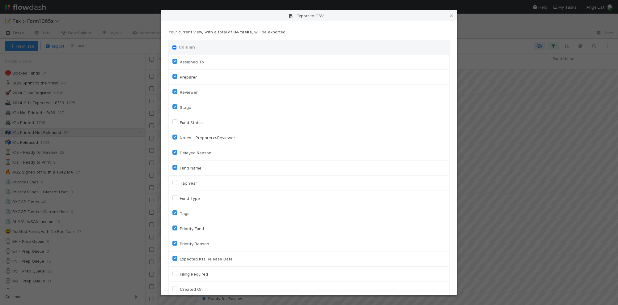
click at [175, 47] on input "Column" at bounding box center [174, 47] width 4 height 4
click at [195, 183] on label "Tax Year" at bounding box center [188, 182] width 17 height 7
click at [177, 183] on input "Tax Year" at bounding box center [174, 182] width 5 height 6
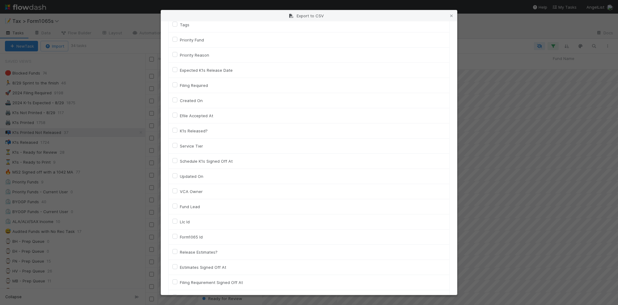
scroll to position [193, 0]
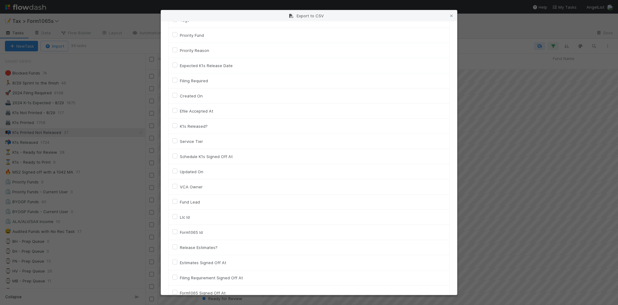
click at [191, 220] on div "Llc Id" at bounding box center [308, 216] width 273 height 7
click at [189, 219] on label "Llc Id" at bounding box center [185, 216] width 10 height 7
click at [177, 219] on input "Llc Id" at bounding box center [174, 216] width 5 height 6
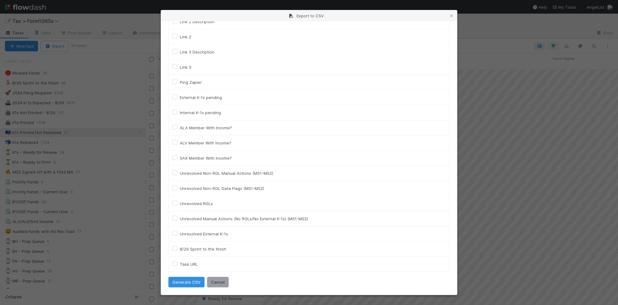
scroll to position [863, 0]
click at [189, 280] on button "Generate CSV" at bounding box center [186, 282] width 36 height 11
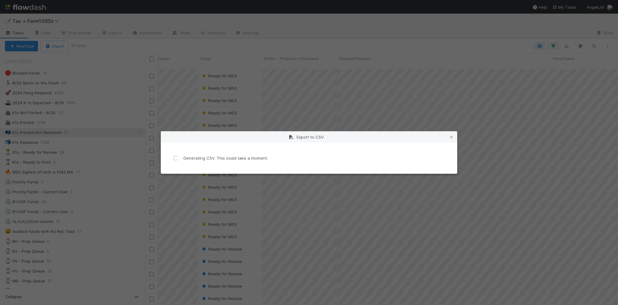
scroll to position [0, 0]
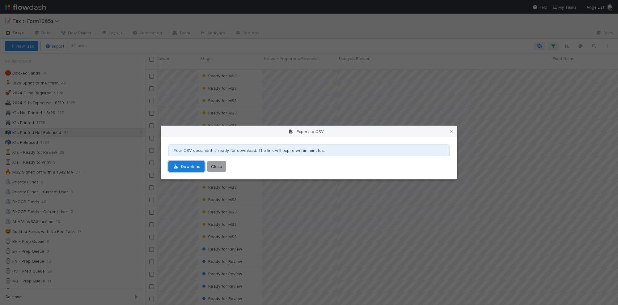
click at [189, 167] on link "Download" at bounding box center [186, 166] width 36 height 11
click at [452, 131] on icon at bounding box center [451, 131] width 6 height 4
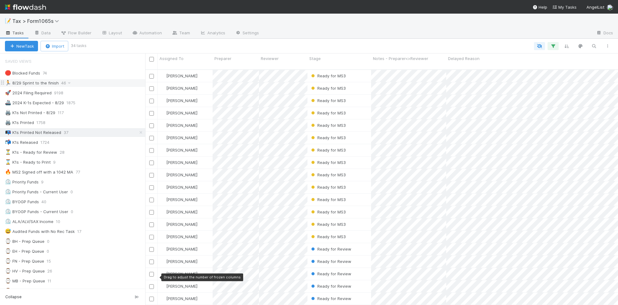
click at [93, 82] on div "🏃 8/29 Sprint to the finish 46" at bounding box center [75, 83] width 140 height 8
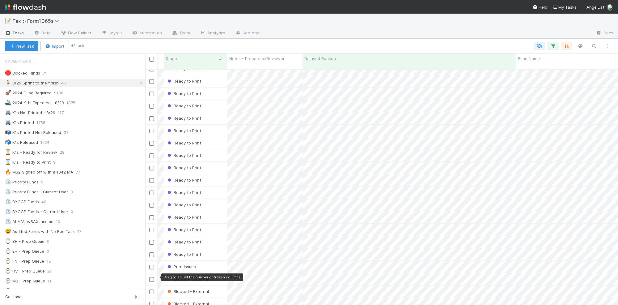
scroll to position [0, 144]
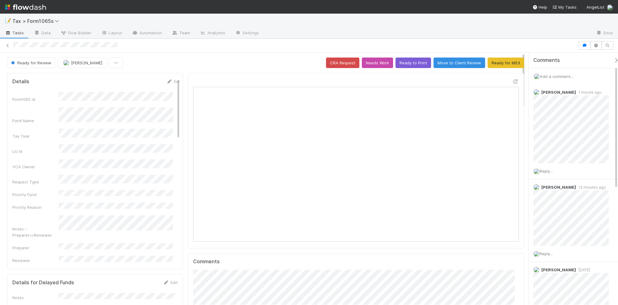
scroll to position [120, 316]
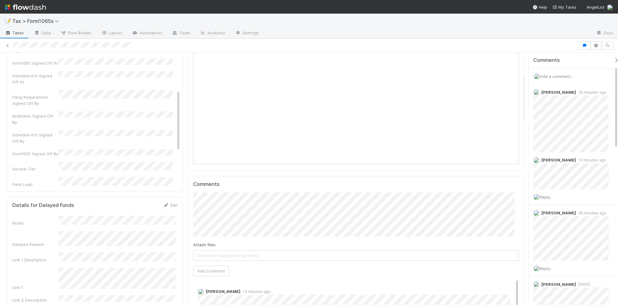
scroll to position [116, 0]
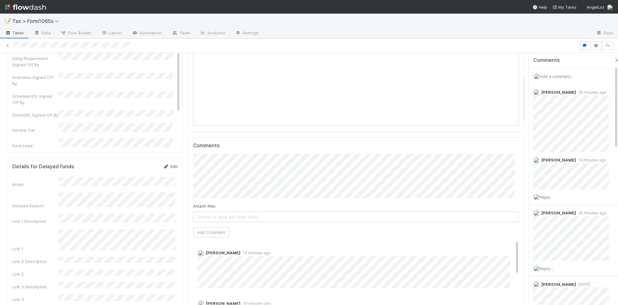
click at [168, 167] on link "Edit" at bounding box center [170, 166] width 15 height 5
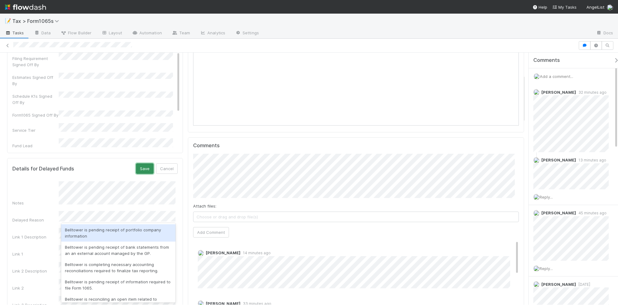
click at [142, 169] on button "Save" at bounding box center [145, 168] width 18 height 11
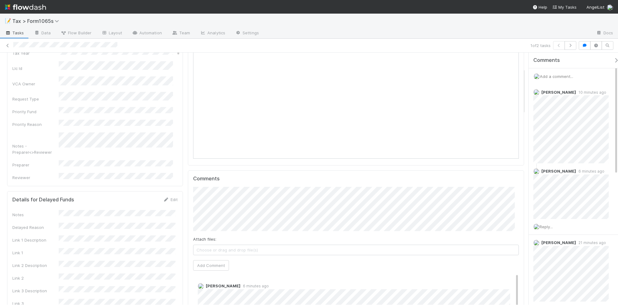
scroll to position [116, 0]
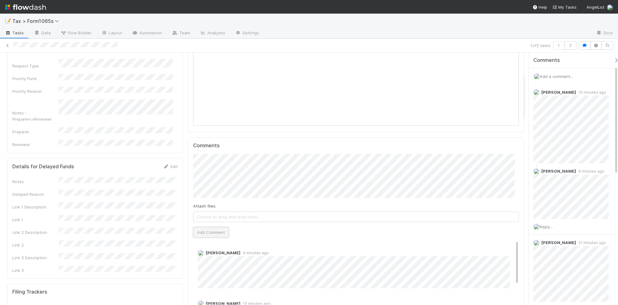
click at [222, 233] on button "Add Comment" at bounding box center [211, 232] width 36 height 11
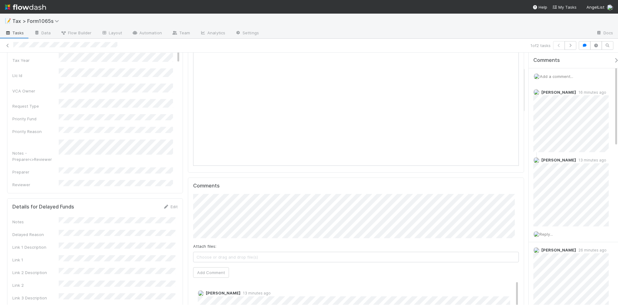
scroll to position [77, 0]
click at [205, 274] on button "Add Comment" at bounding box center [211, 270] width 36 height 11
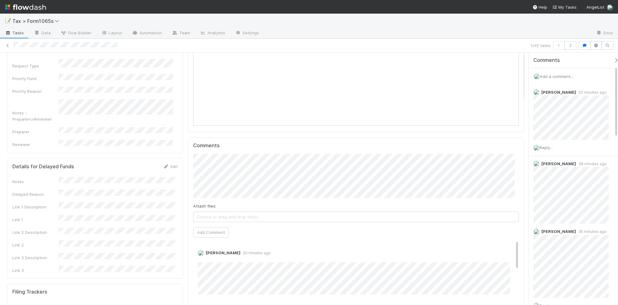
scroll to position [0, 0]
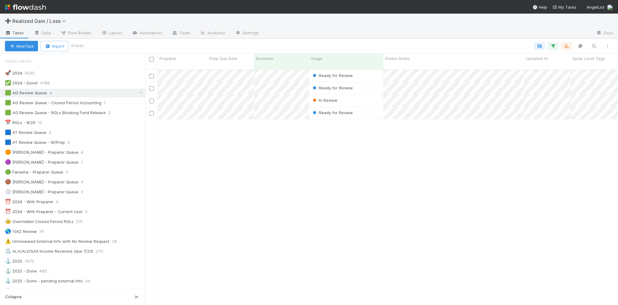
scroll to position [6, 6]
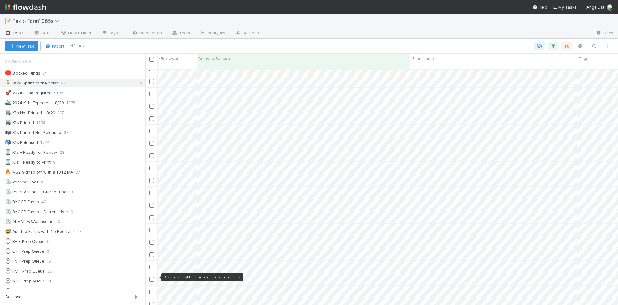
scroll to position [0, 184]
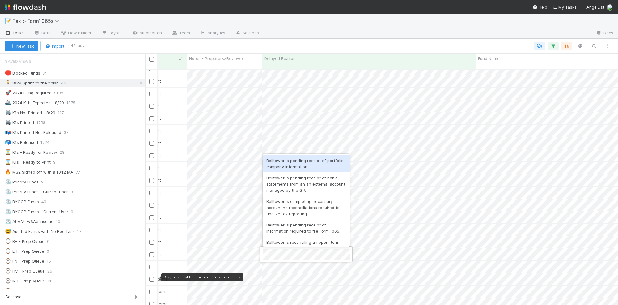
click at [317, 41] on div at bounding box center [309, 152] width 618 height 305
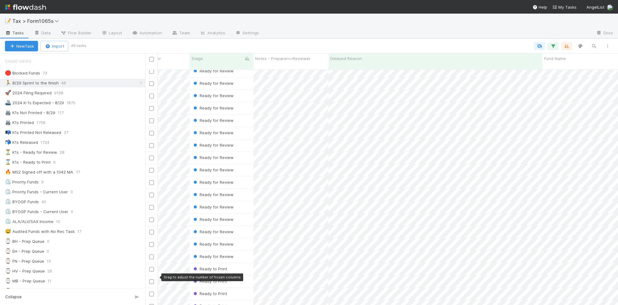
scroll to position [141, 169]
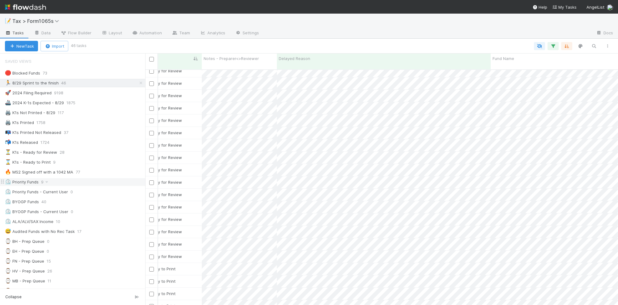
click at [74, 183] on div "⏲️ Priority Funds 9" at bounding box center [75, 182] width 140 height 8
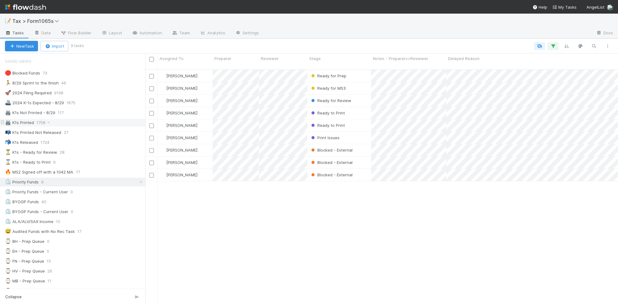
click at [97, 126] on div "🖨️ K1s Printed 1758" at bounding box center [75, 123] width 140 height 8
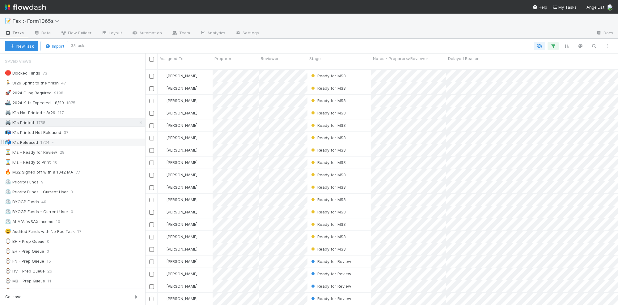
click at [94, 143] on div "📬 K1s Released 1724" at bounding box center [75, 142] width 140 height 8
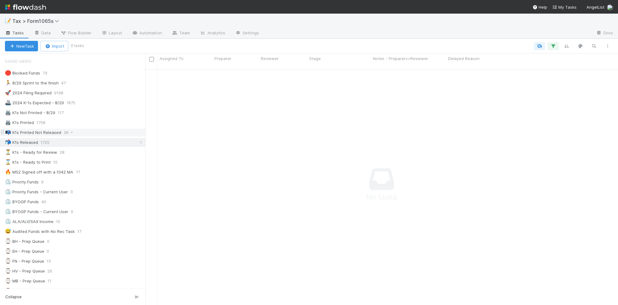
click at [104, 133] on div "📭 K1s Printed Not Released 36" at bounding box center [75, 133] width 140 height 8
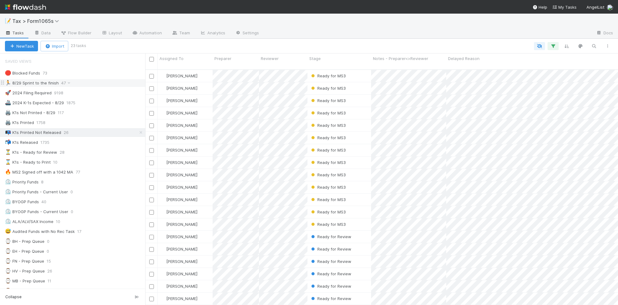
click at [105, 82] on div "🏃 8/29 Sprint to the finish 47" at bounding box center [75, 83] width 140 height 8
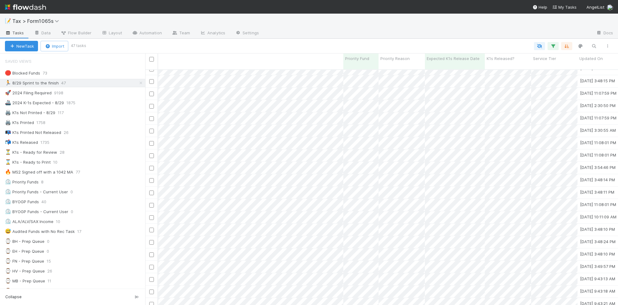
scroll to position [346, 1002]
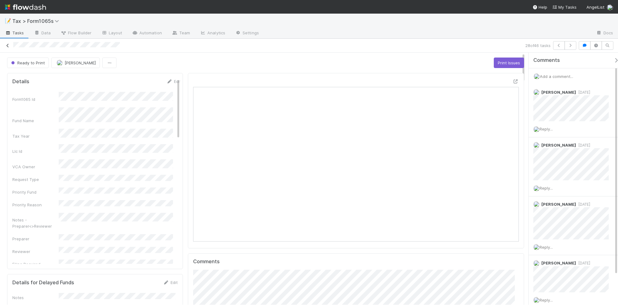
click at [8, 45] on icon at bounding box center [8, 46] width 6 height 4
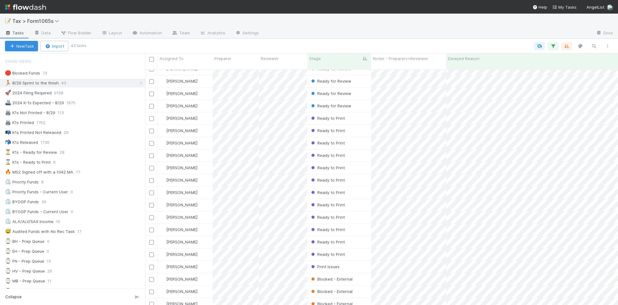
scroll to position [297, 0]
click at [90, 135] on div "📭 K1s Printed Not Released 29" at bounding box center [75, 133] width 140 height 8
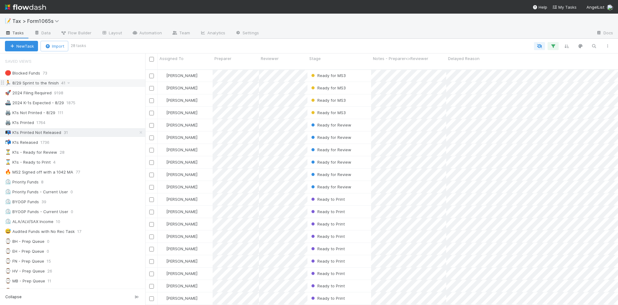
click at [104, 85] on div "🏃 8/29 Sprint to the finish 41" at bounding box center [75, 83] width 140 height 8
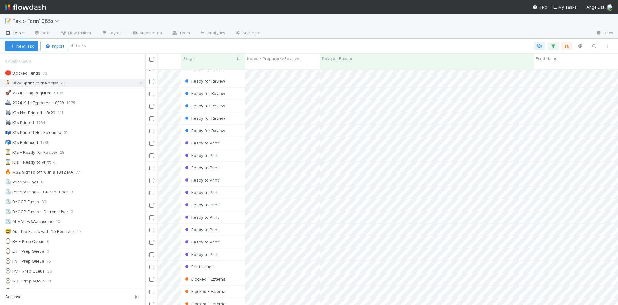
scroll to position [0, 146]
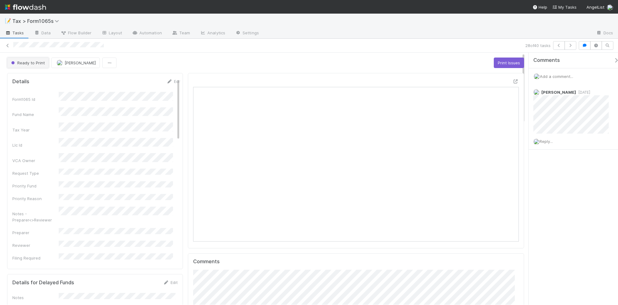
click at [27, 63] on span "Ready to Print" at bounding box center [27, 62] width 35 height 5
click at [356, 62] on div at bounding box center [309, 152] width 618 height 305
click at [24, 64] on span "Ready to Print" at bounding box center [27, 62] width 35 height 5
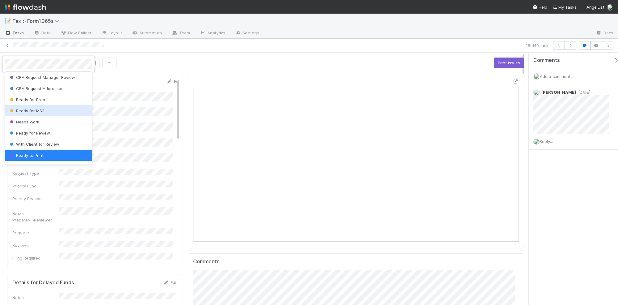
click at [56, 112] on div "Ready for MS3" at bounding box center [48, 110] width 87 height 11
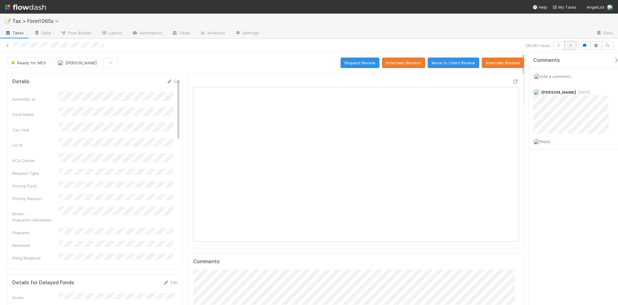
click at [570, 47] on icon "button" at bounding box center [570, 46] width 6 height 4
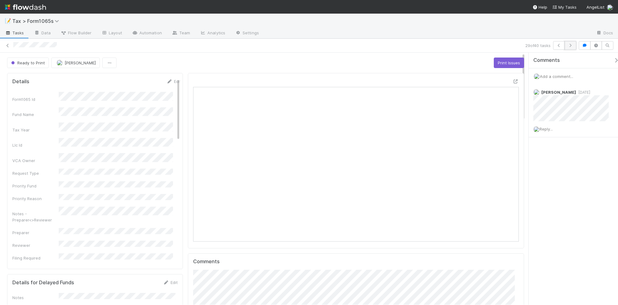
click at [569, 45] on icon "button" at bounding box center [570, 46] width 6 height 4
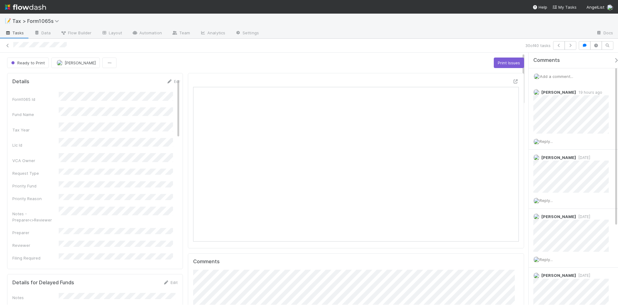
scroll to position [120, 316]
click at [32, 62] on span "Ready to Print" at bounding box center [27, 62] width 35 height 5
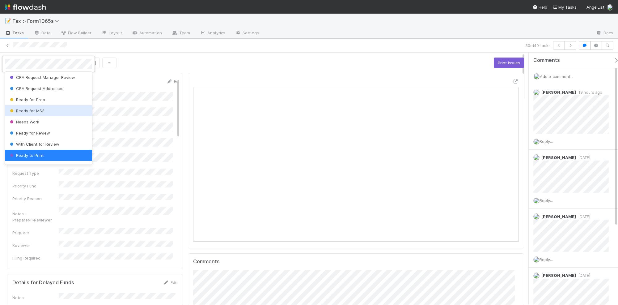
click at [46, 112] on div "Ready for MS3" at bounding box center [48, 110] width 87 height 11
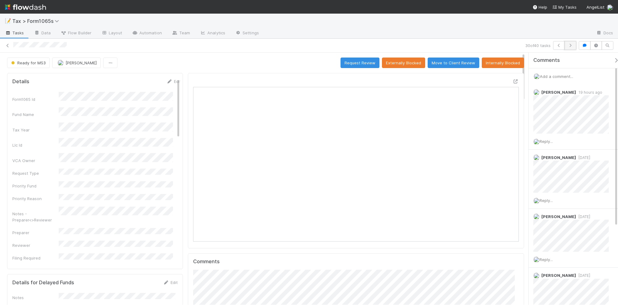
click at [572, 46] on icon "button" at bounding box center [570, 46] width 6 height 4
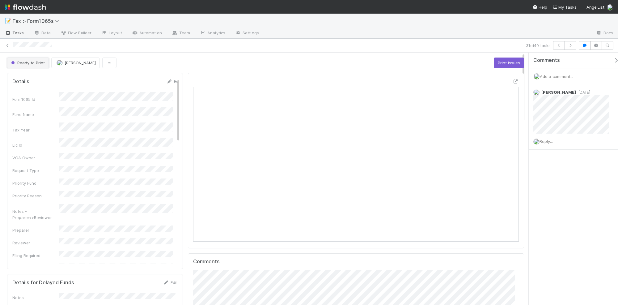
click at [26, 65] on button "Ready to Print" at bounding box center [28, 62] width 42 height 11
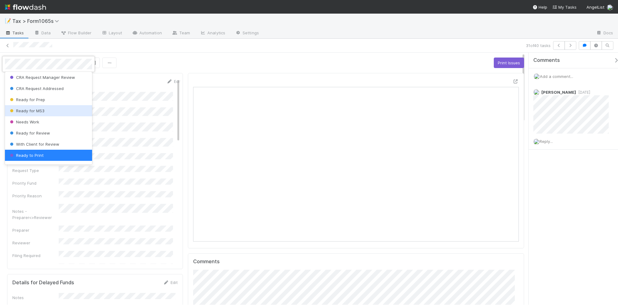
click at [59, 112] on div "Ready for MS3" at bounding box center [48, 110] width 87 height 11
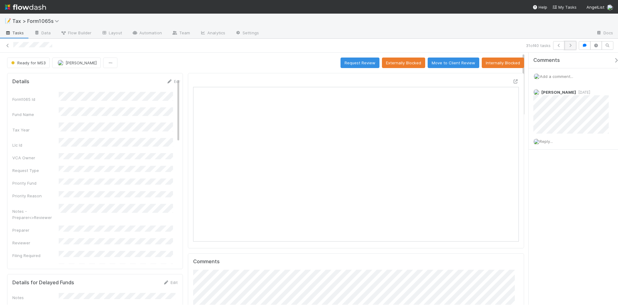
click at [572, 46] on icon "button" at bounding box center [570, 46] width 6 height 4
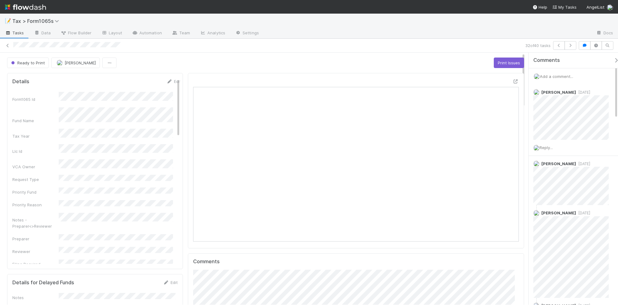
scroll to position [120, 157]
click at [29, 63] on span "Ready to Print" at bounding box center [27, 62] width 35 height 5
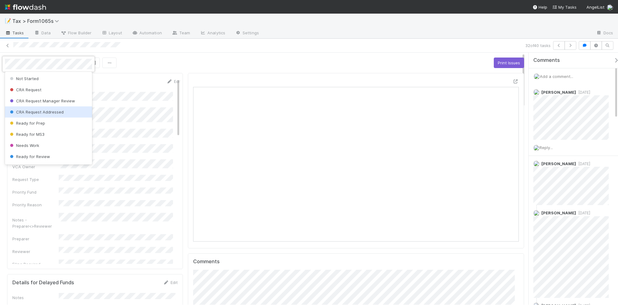
scroll to position [23, 0]
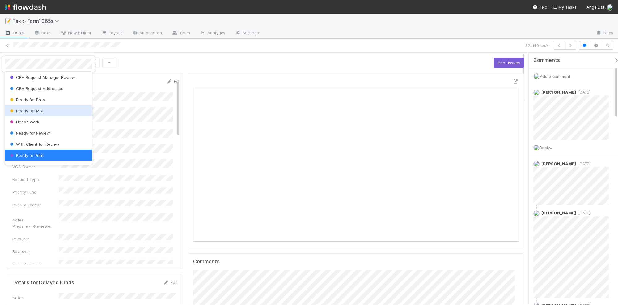
click at [69, 112] on div "Ready for MS3" at bounding box center [48, 110] width 87 height 11
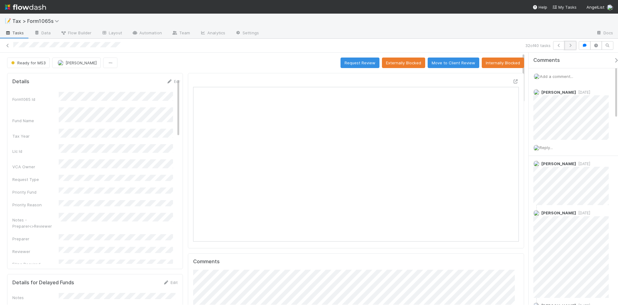
click at [569, 46] on icon "button" at bounding box center [570, 46] width 6 height 4
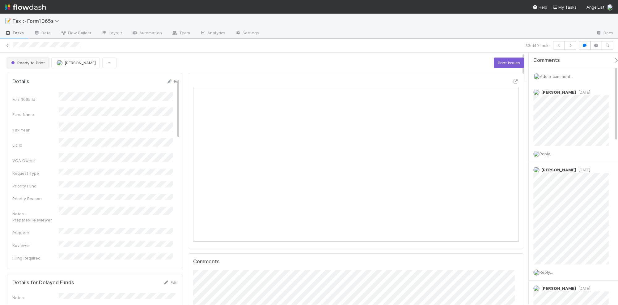
click at [27, 64] on span "Ready to Print" at bounding box center [27, 62] width 35 height 5
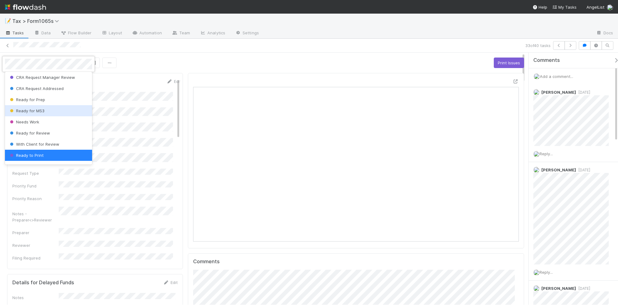
click at [49, 111] on div "Ready for MS3" at bounding box center [48, 110] width 87 height 11
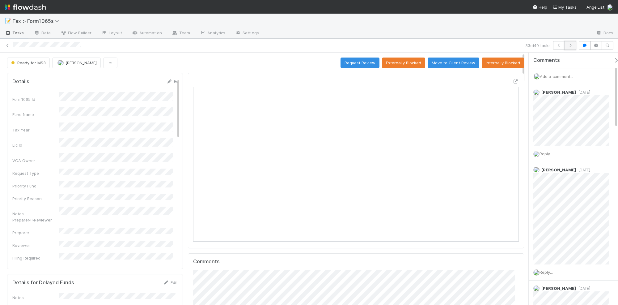
click at [572, 47] on icon "button" at bounding box center [570, 46] width 6 height 4
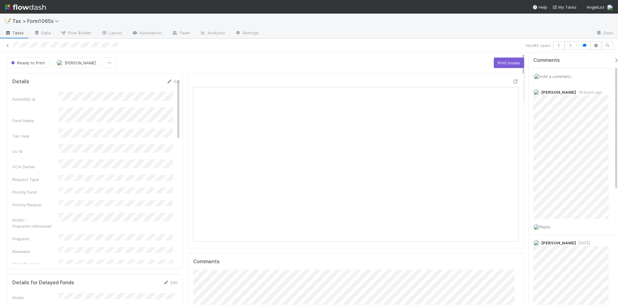
scroll to position [6, 6]
click at [571, 47] on button "button" at bounding box center [571, 45] width 12 height 9
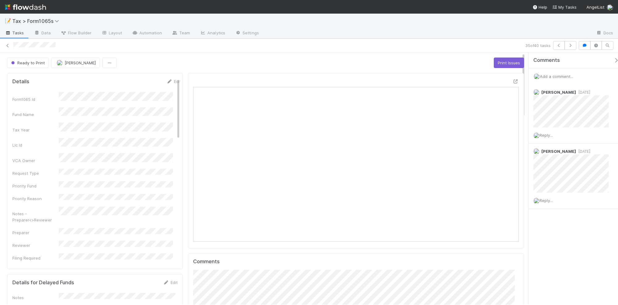
scroll to position [120, 316]
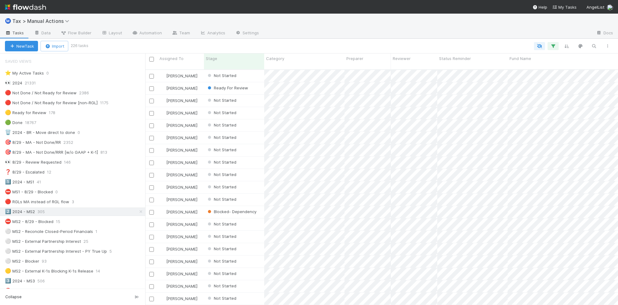
scroll to position [234, 467]
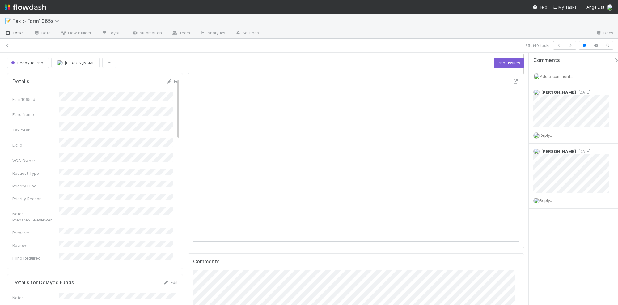
scroll to position [120, 316]
click at [35, 65] on button "Ready to Print" at bounding box center [28, 62] width 42 height 11
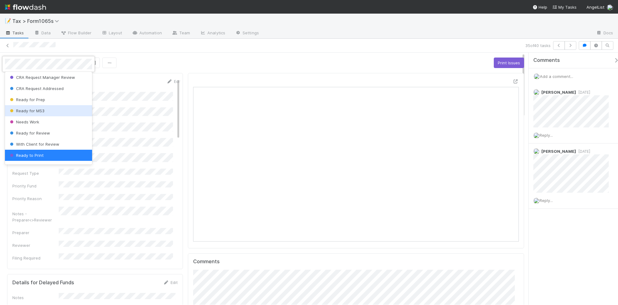
click at [56, 110] on div "Ready for MS3" at bounding box center [48, 110] width 87 height 11
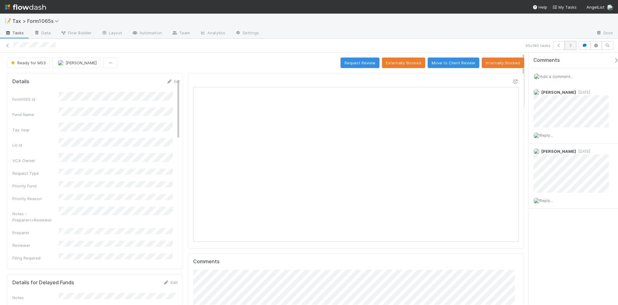
click at [573, 45] on button "button" at bounding box center [571, 45] width 12 height 9
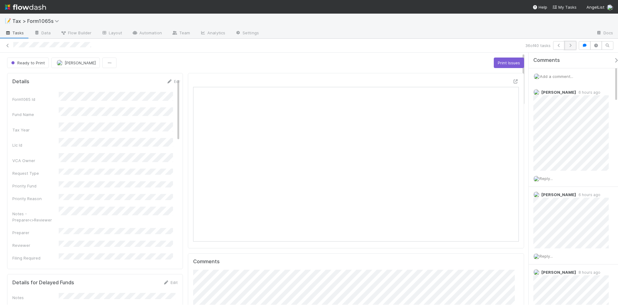
click at [569, 47] on icon "button" at bounding box center [570, 46] width 6 height 4
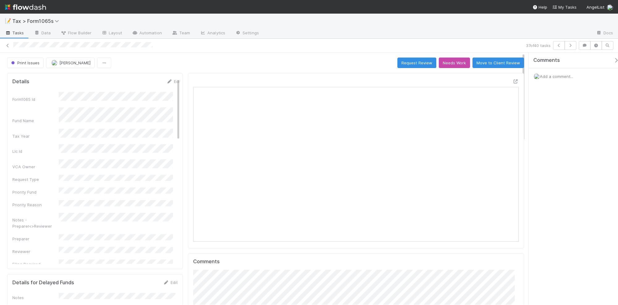
scroll to position [120, 316]
click at [575, 45] on button "button" at bounding box center [571, 45] width 12 height 9
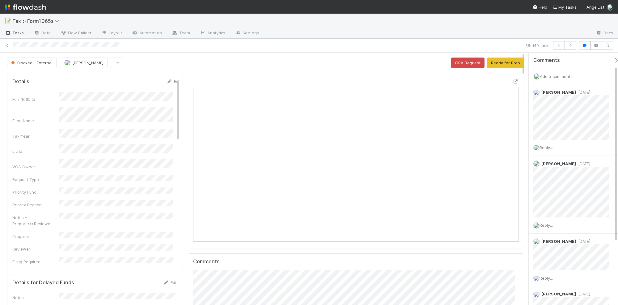
scroll to position [120, 316]
click at [6, 46] on icon at bounding box center [8, 46] width 6 height 4
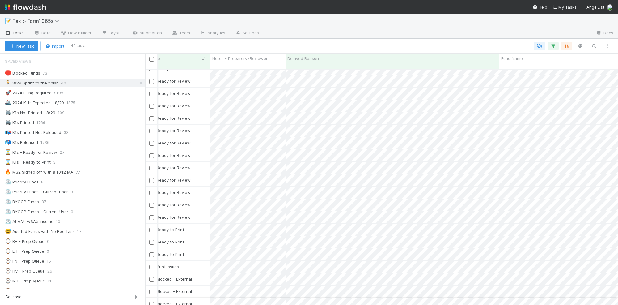
scroll to position [260, 0]
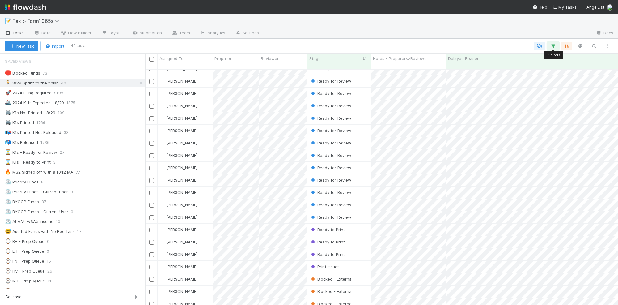
click at [554, 45] on icon "button" at bounding box center [553, 46] width 6 height 6
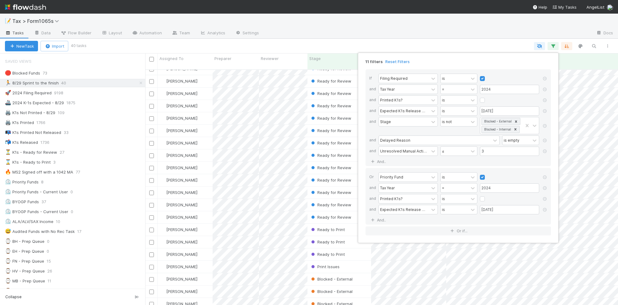
click at [347, 43] on div "11 filters Reset Filters If Filing Required is and Tax Year = 2024 and Printed …" at bounding box center [309, 152] width 618 height 305
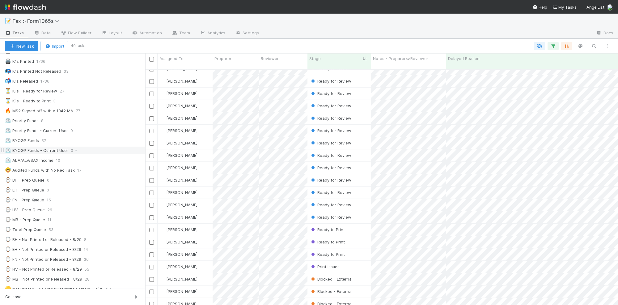
scroll to position [0, 0]
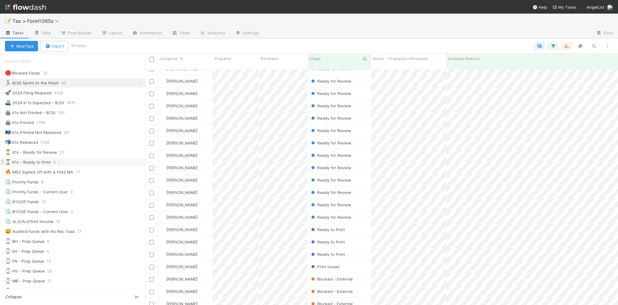
click at [102, 166] on div "⌛ K1s - Ready to Print 3" at bounding box center [75, 162] width 140 height 8
